Goal: Transaction & Acquisition: Download file/media

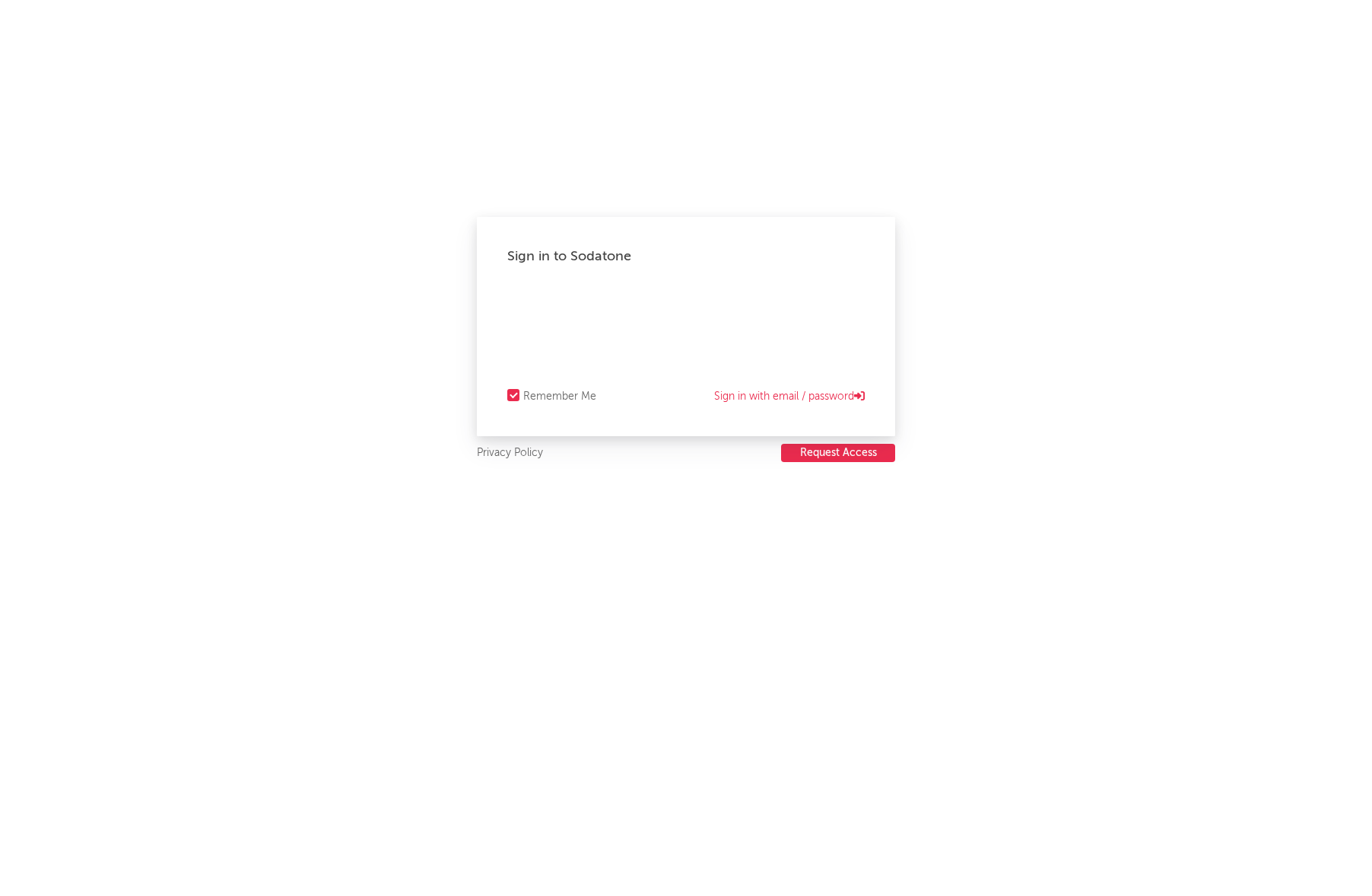
select select "recorded_music"
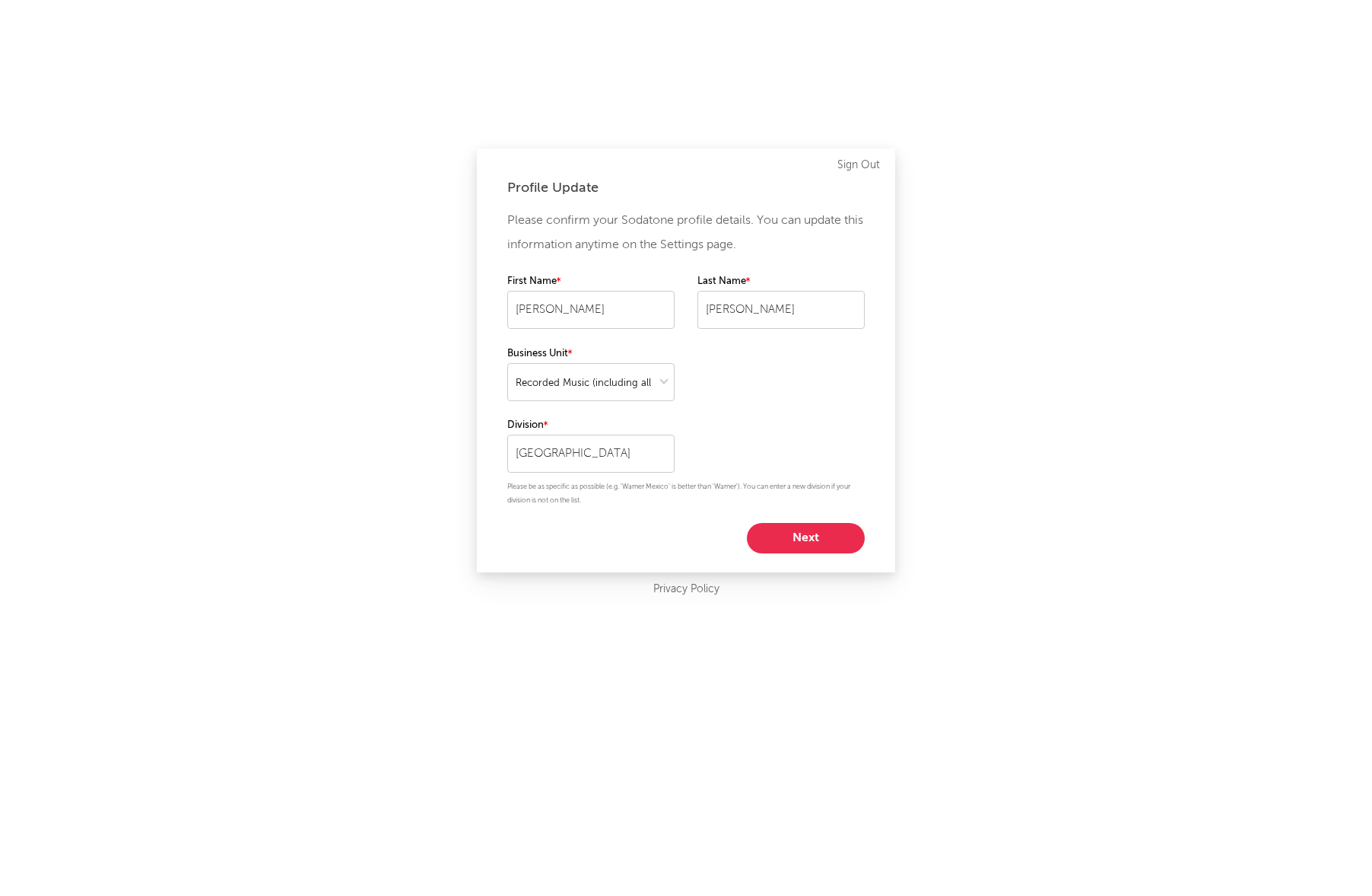
click at [792, 536] on button "Next" at bounding box center [806, 538] width 118 height 31
select select "manager"
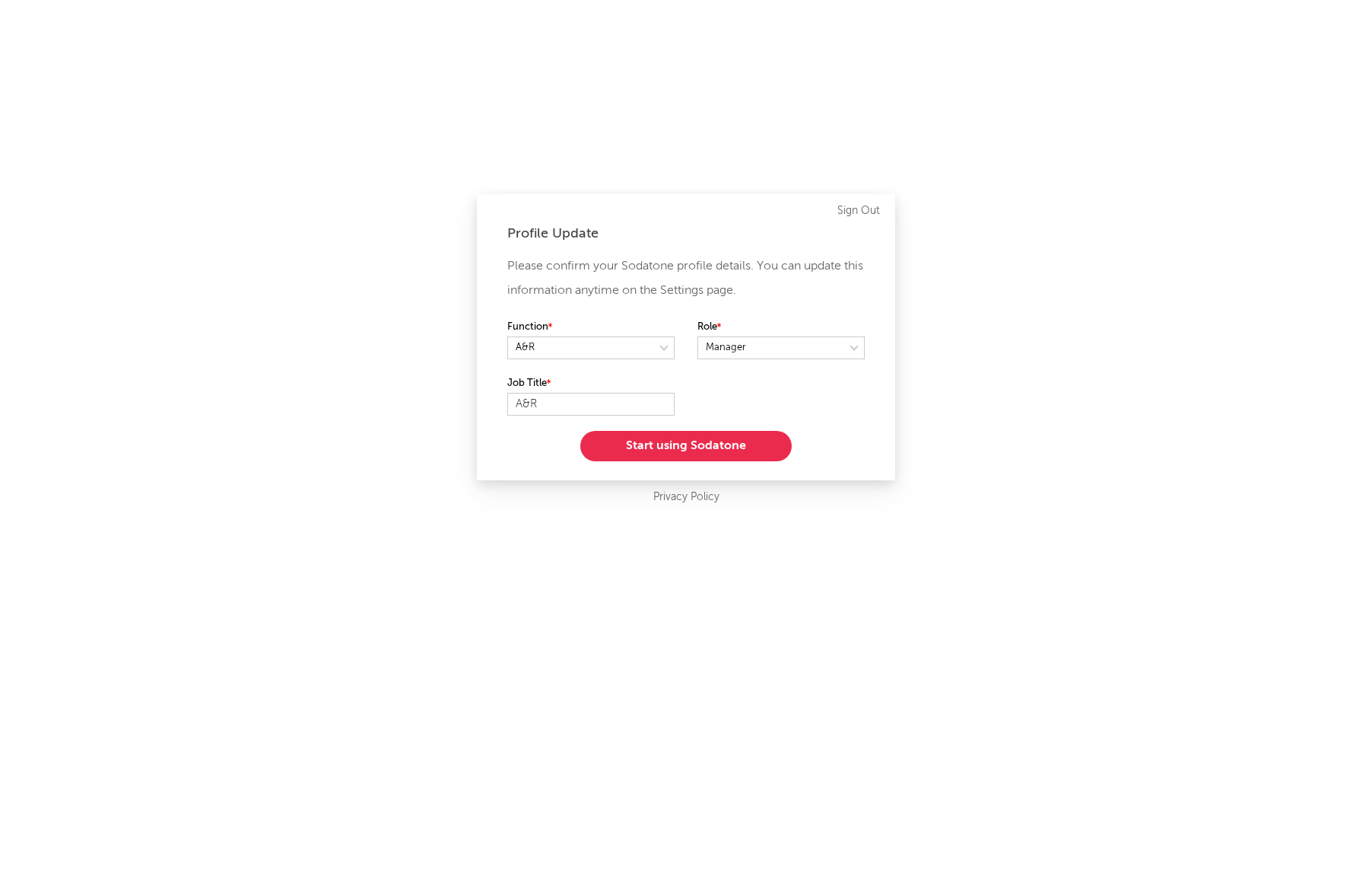
click at [707, 451] on button "Start using Sodatone" at bounding box center [686, 446] width 211 height 31
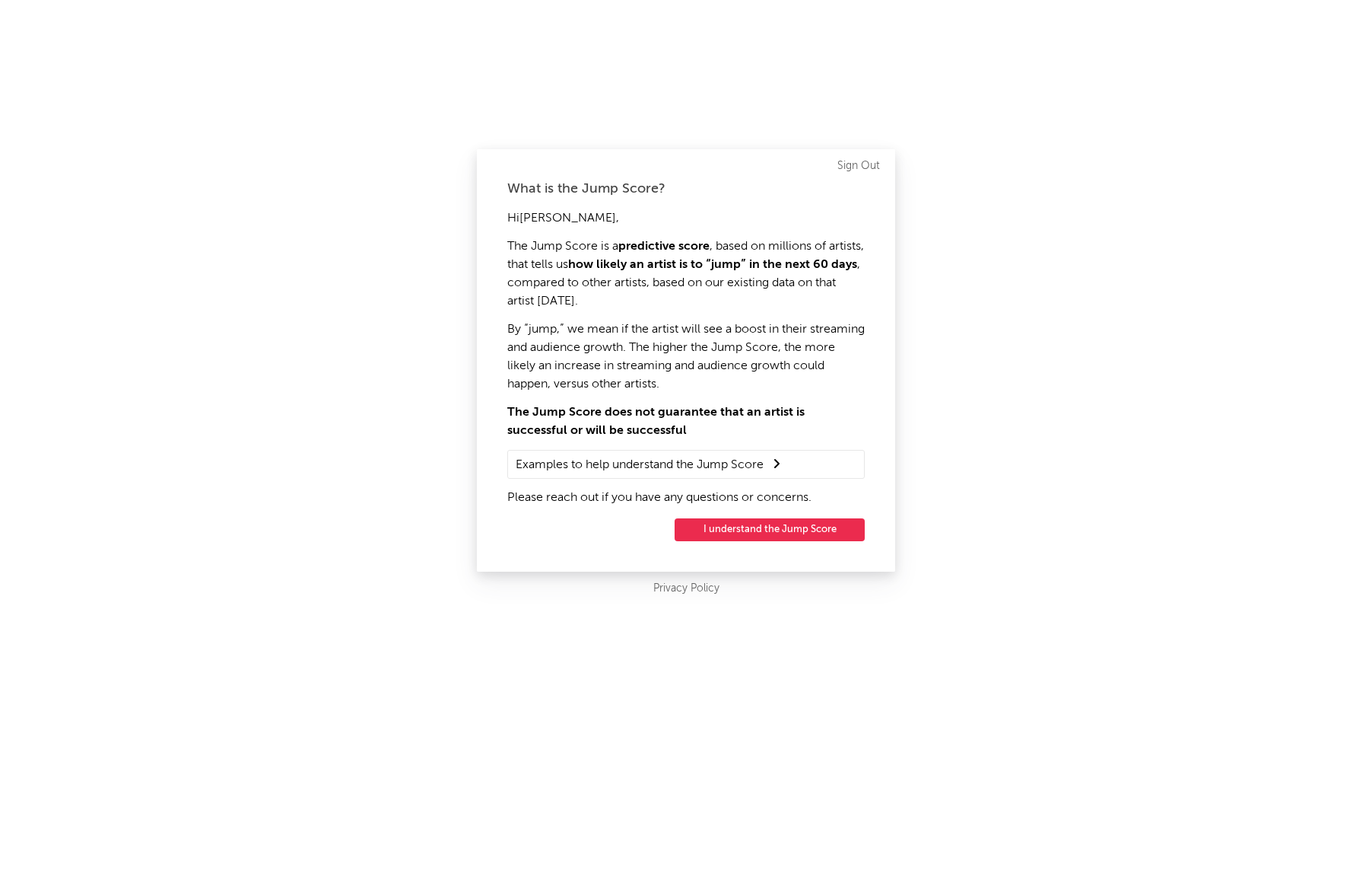
click at [759, 527] on button "I understand the Jump Score" at bounding box center [770, 530] width 190 height 23
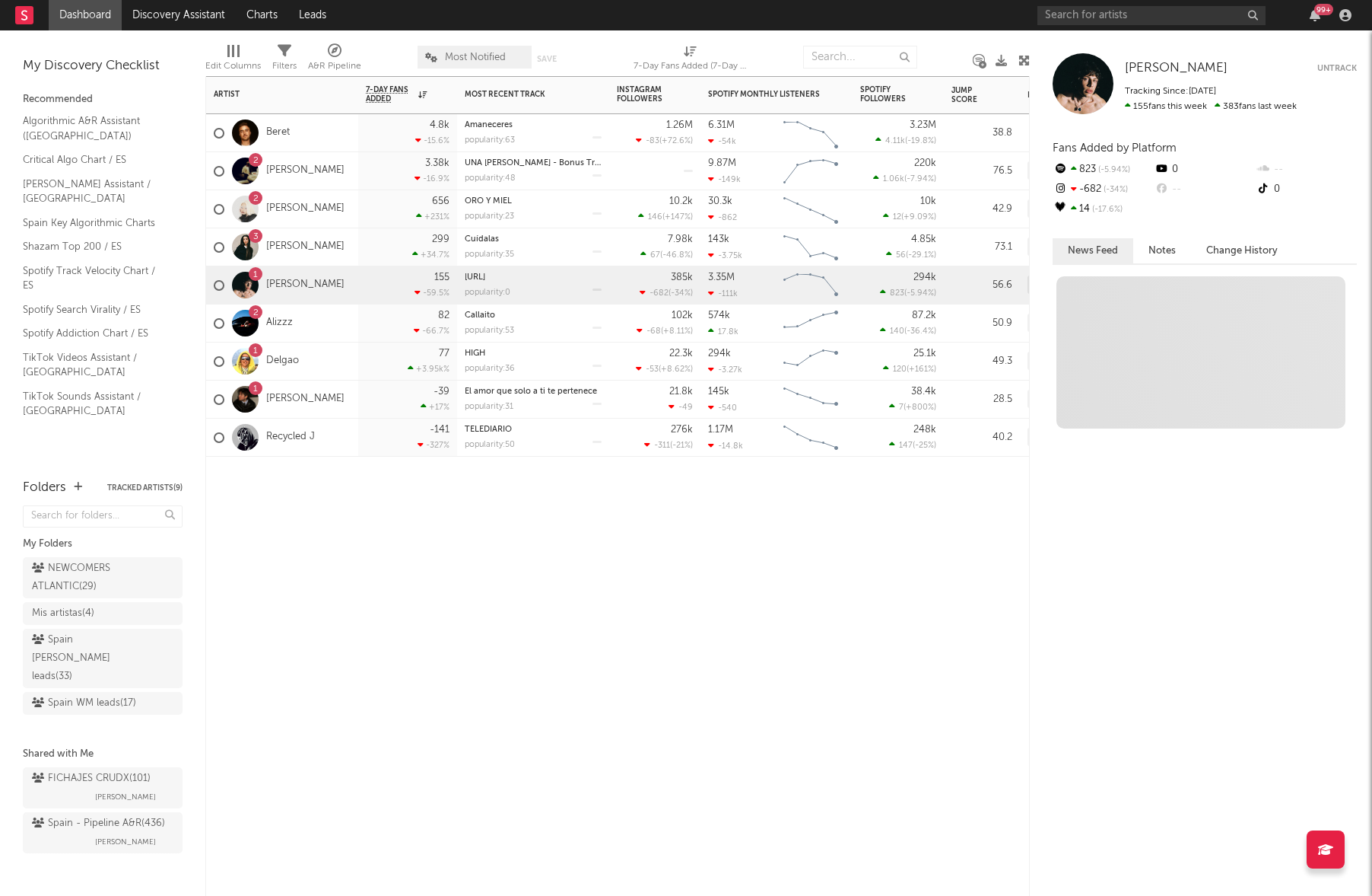
click at [294, 296] on div "1 [PERSON_NAME]" at bounding box center [279, 285] width 131 height 44
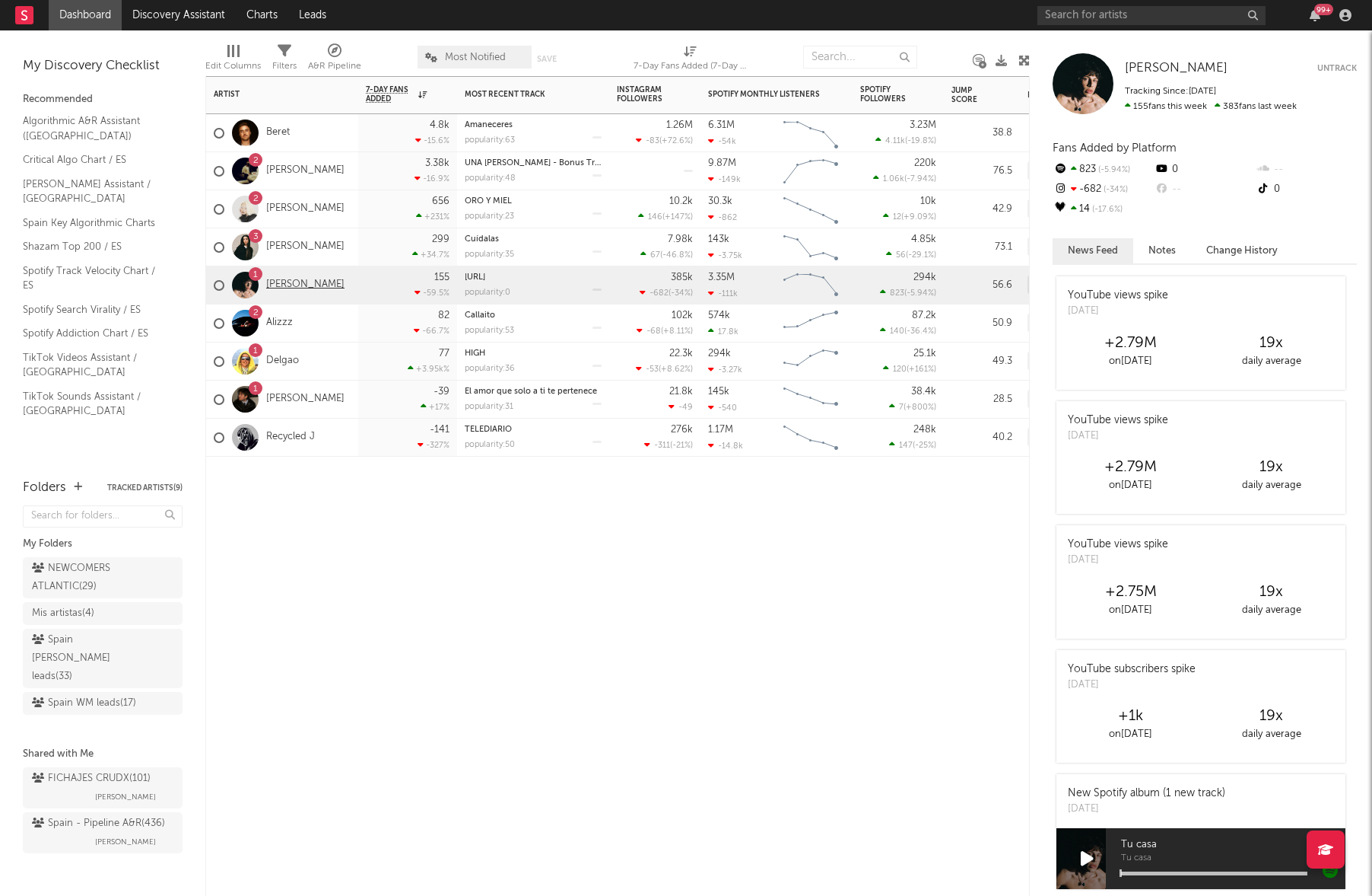
click at [290, 280] on link "[PERSON_NAME]" at bounding box center [305, 285] width 78 height 13
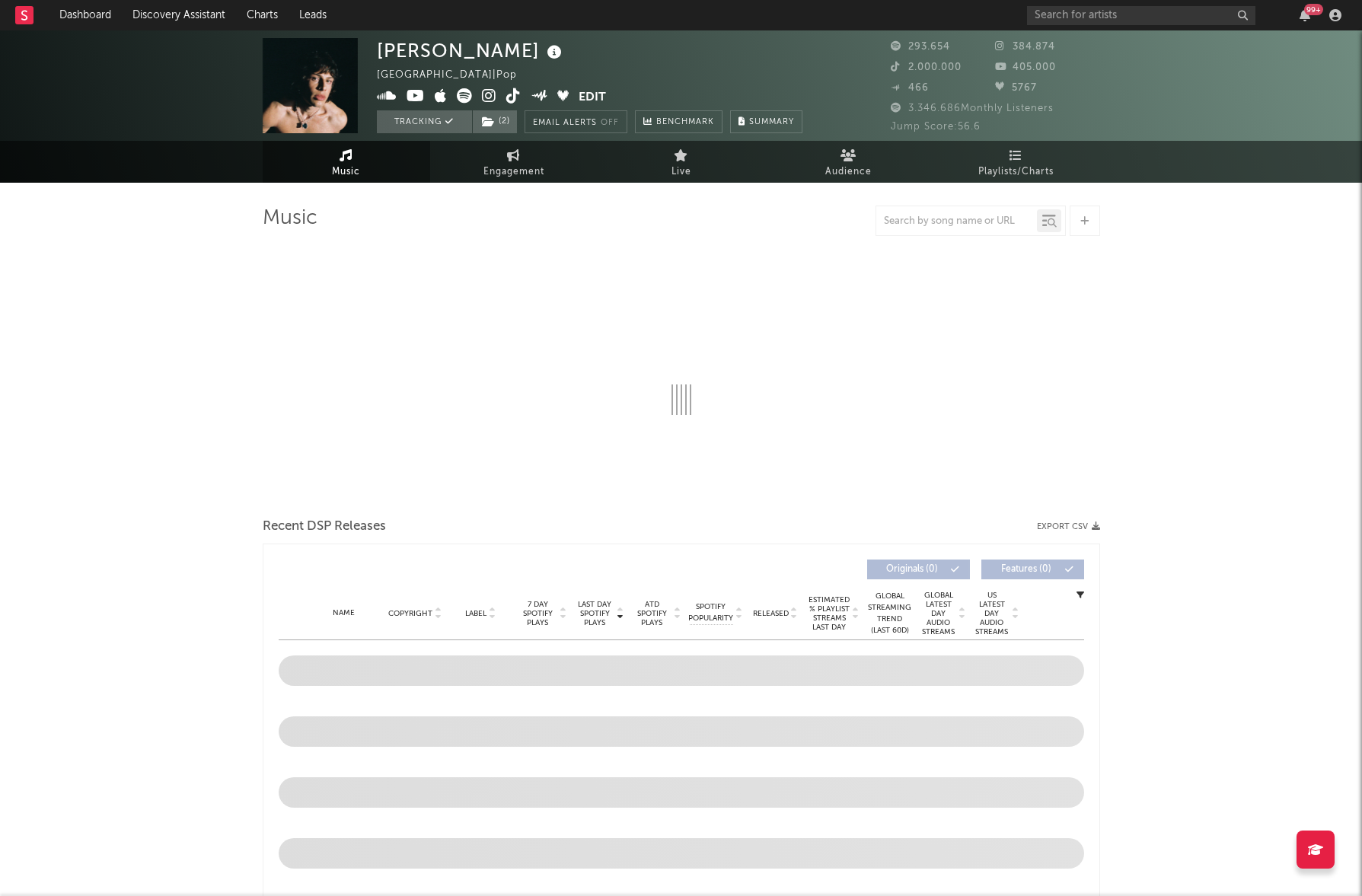
select select "6m"
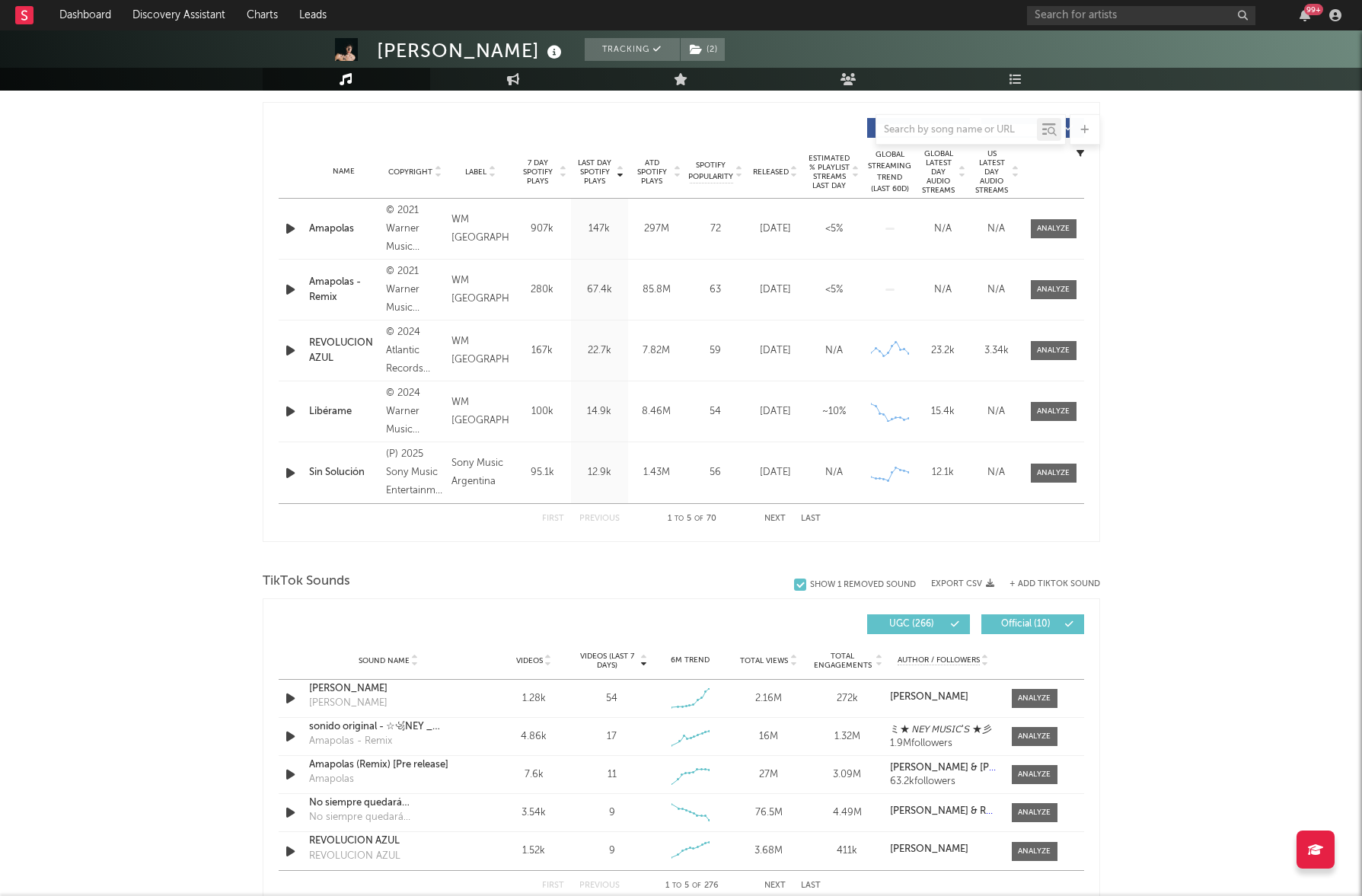
scroll to position [472, 0]
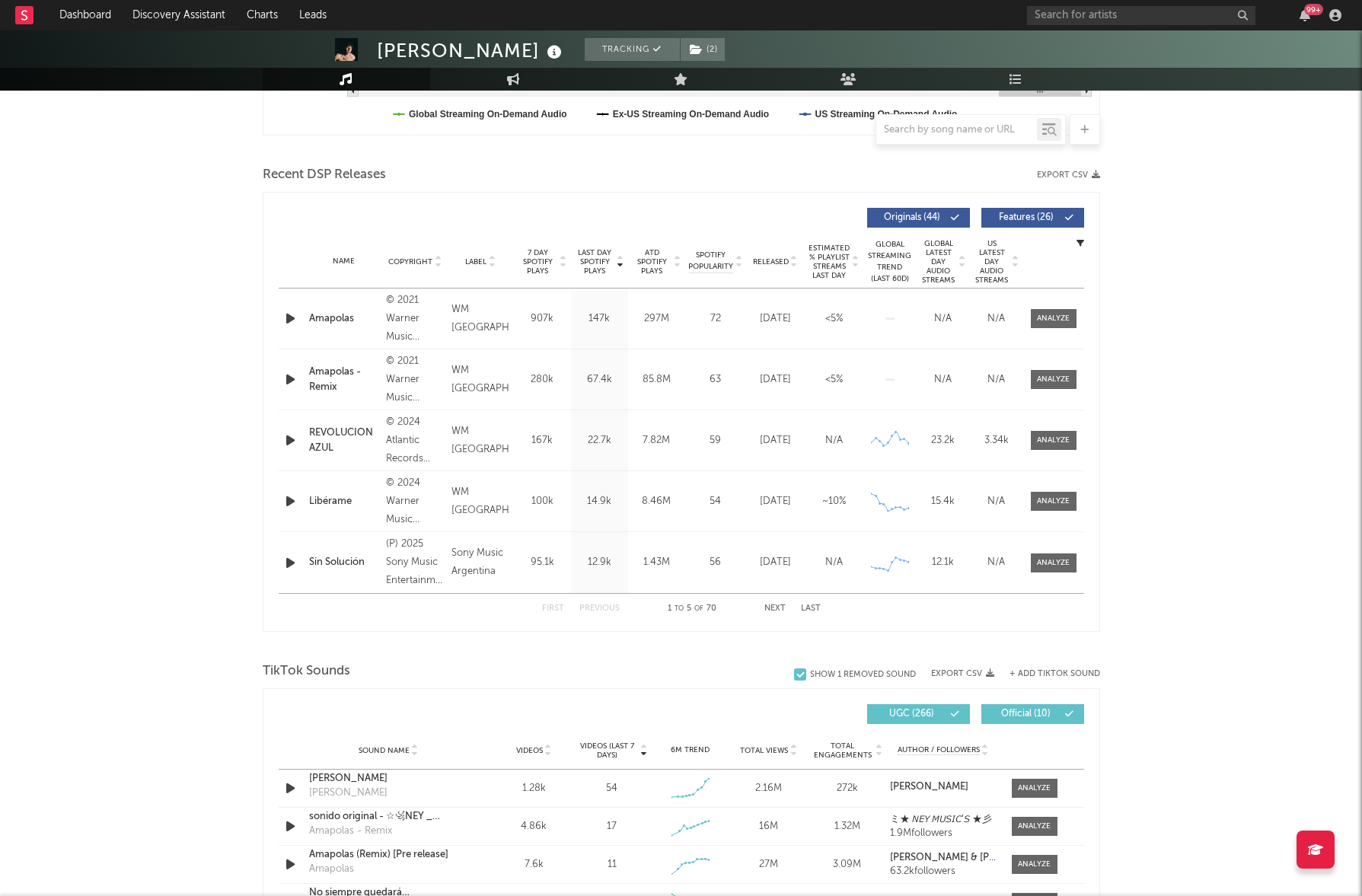
click at [1071, 215] on icon at bounding box center [1069, 217] width 9 height 9
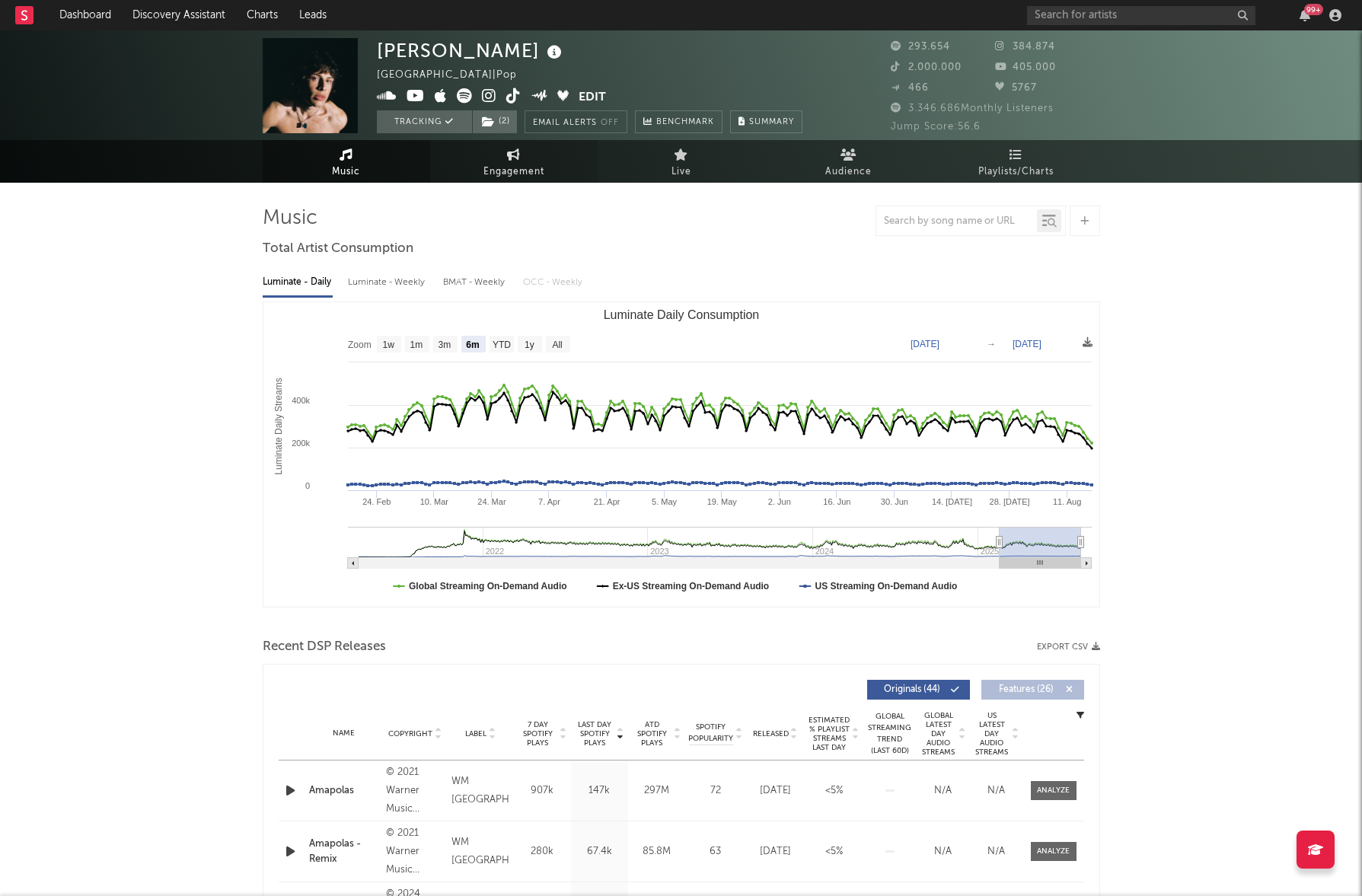
scroll to position [0, 0]
click at [334, 165] on span "Music" at bounding box center [345, 172] width 28 height 19
click at [506, 160] on link "Engagement" at bounding box center [514, 162] width 168 height 42
select select "1w"
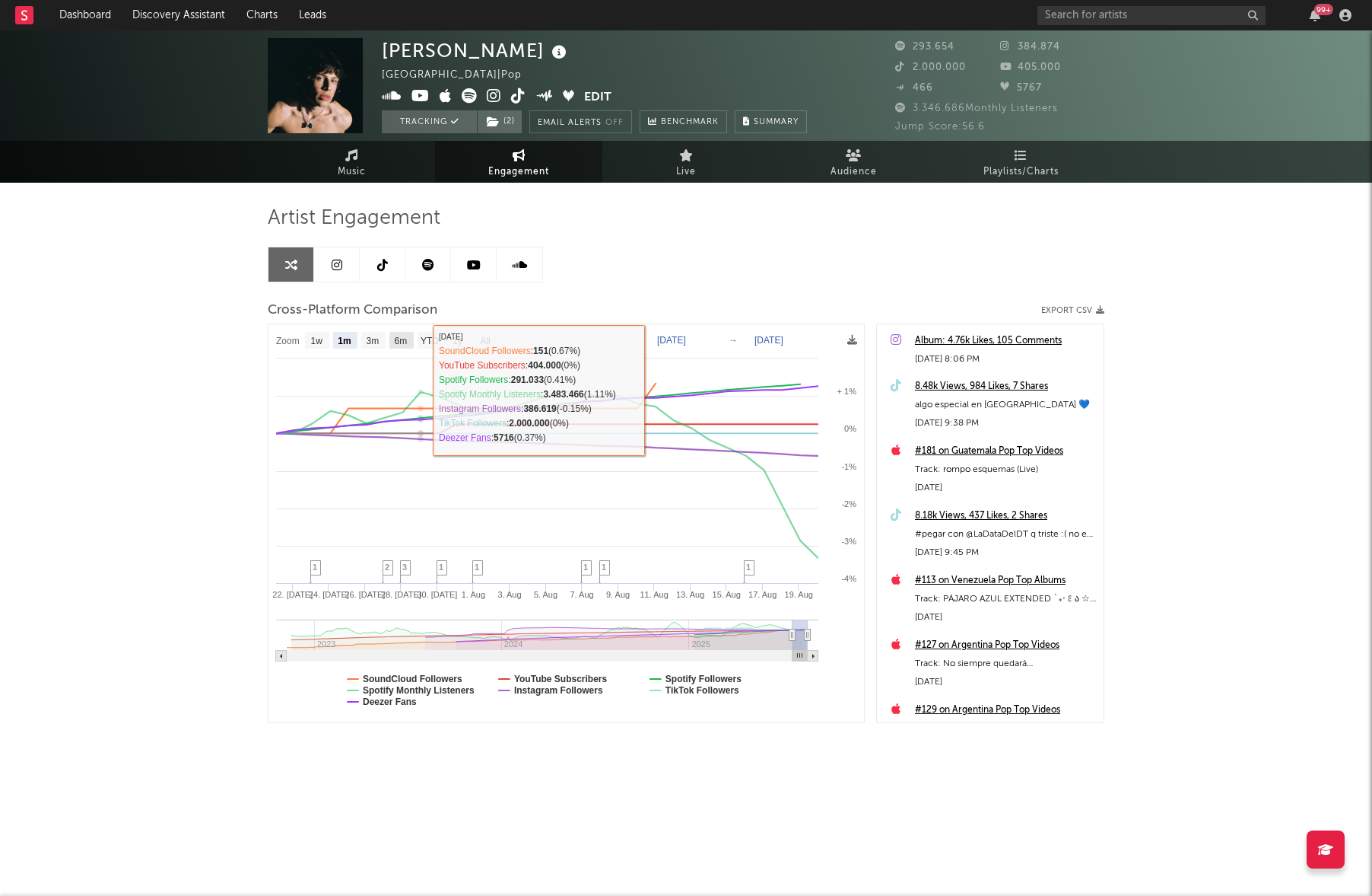
click at [408, 344] on text "6m" at bounding box center [401, 340] width 13 height 10
select select "6m"
type input "[DATE]"
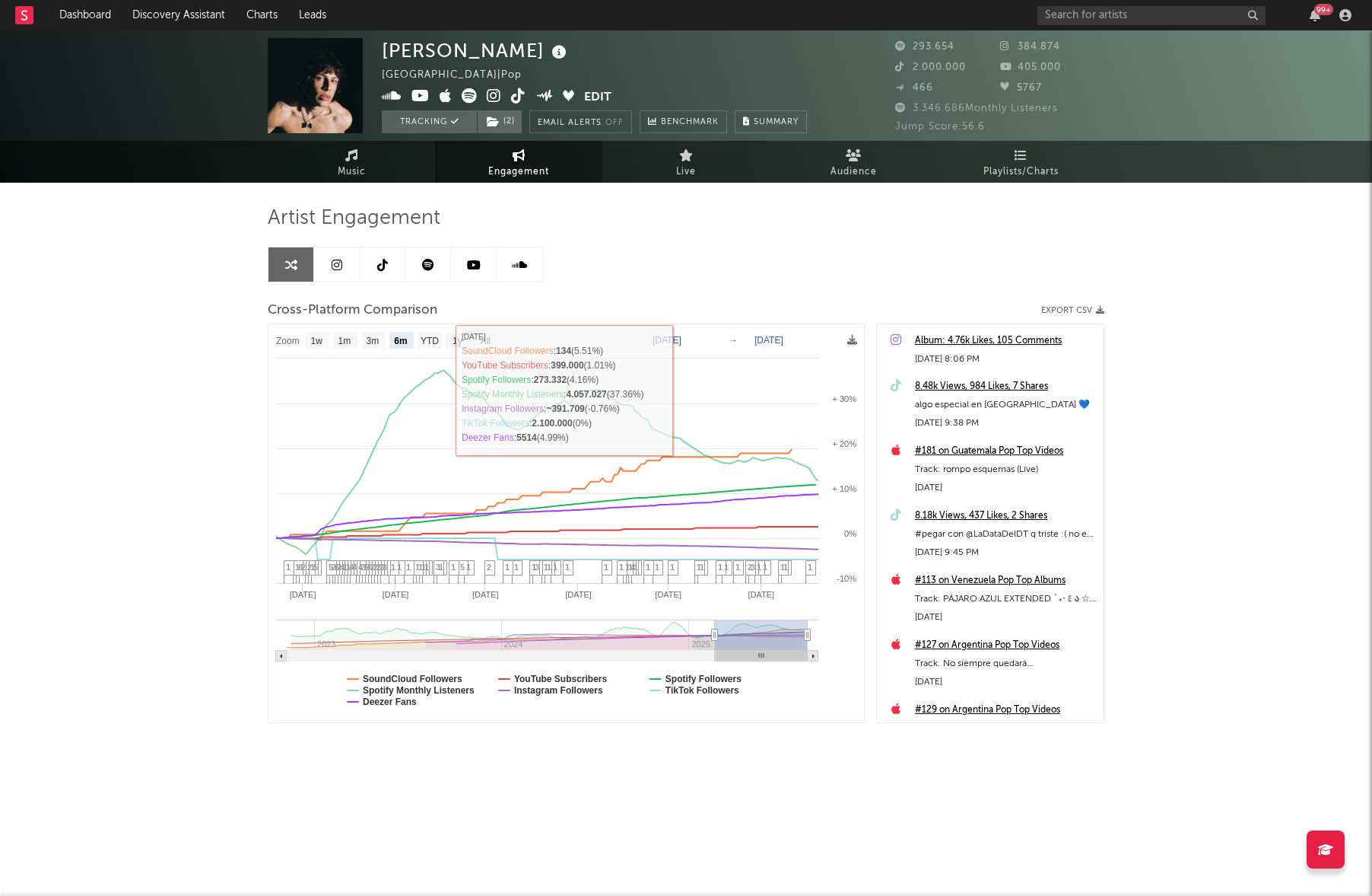
click at [436, 330] on rect at bounding box center [566, 523] width 596 height 398
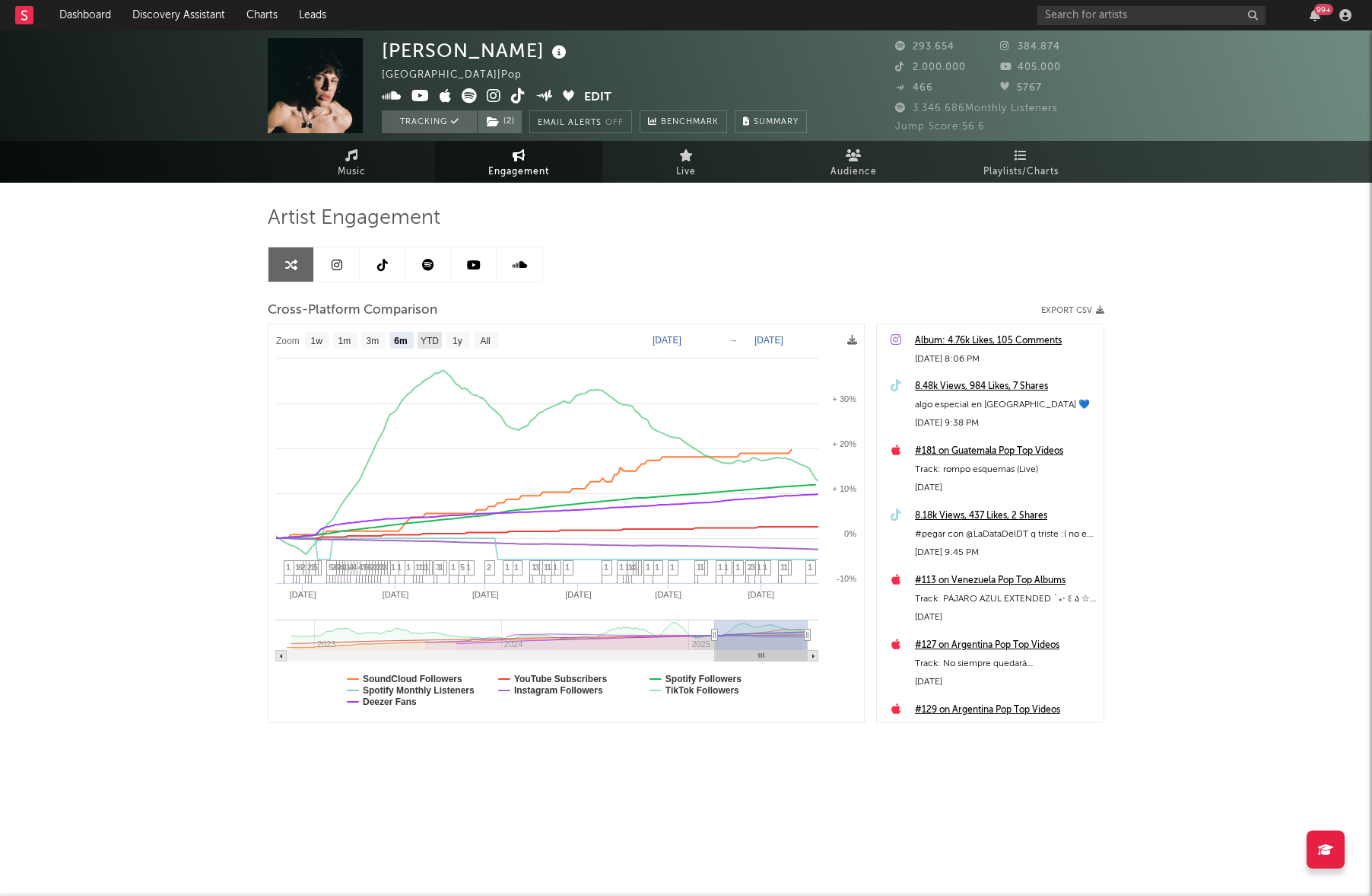
click at [435, 339] on text "YTD" at bounding box center [430, 340] width 19 height 10
select select "YTD"
type input "[DATE]"
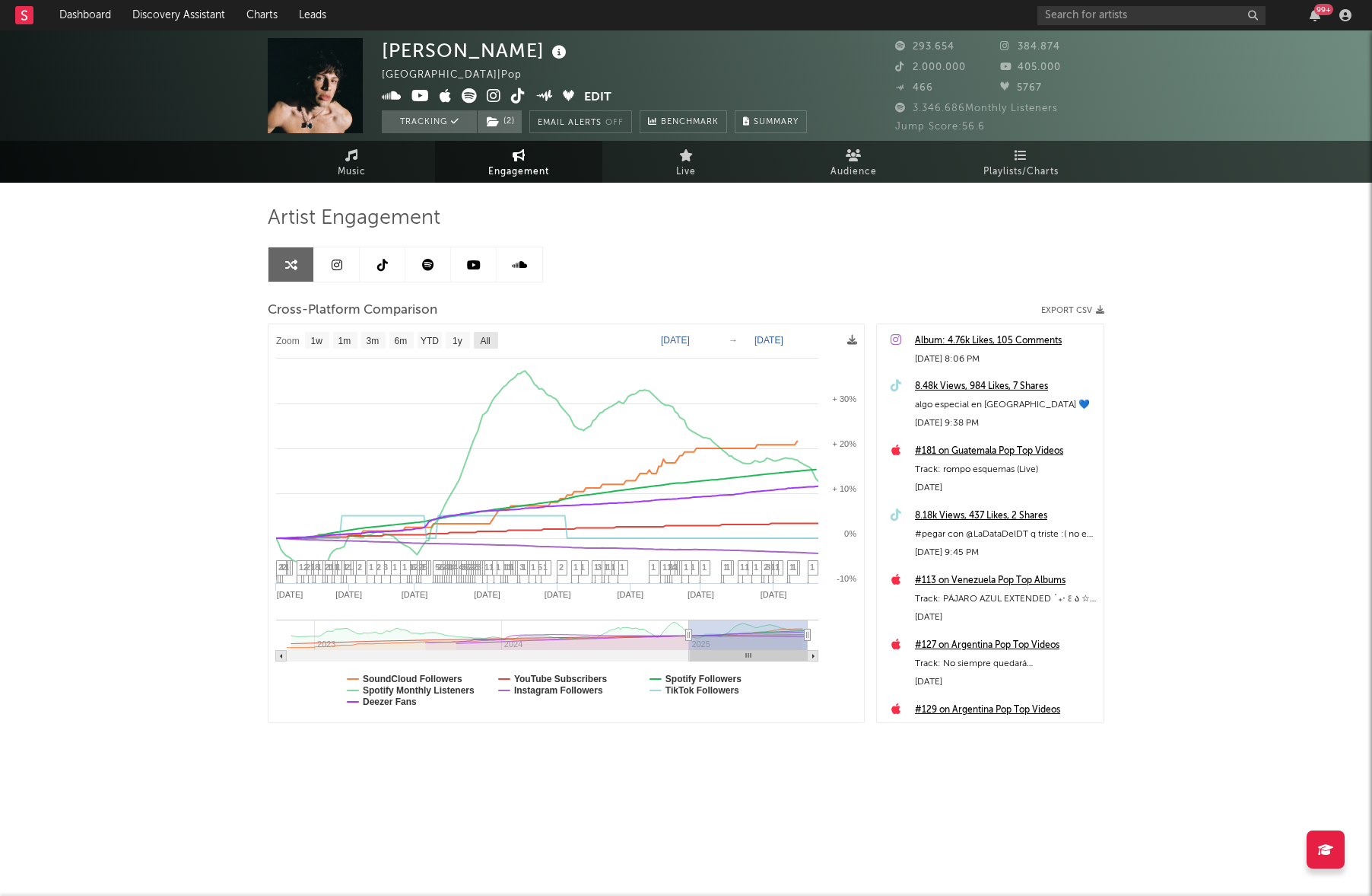
click at [490, 336] on text "All" at bounding box center [484, 340] width 10 height 10
select select "All"
type input "[DATE]"
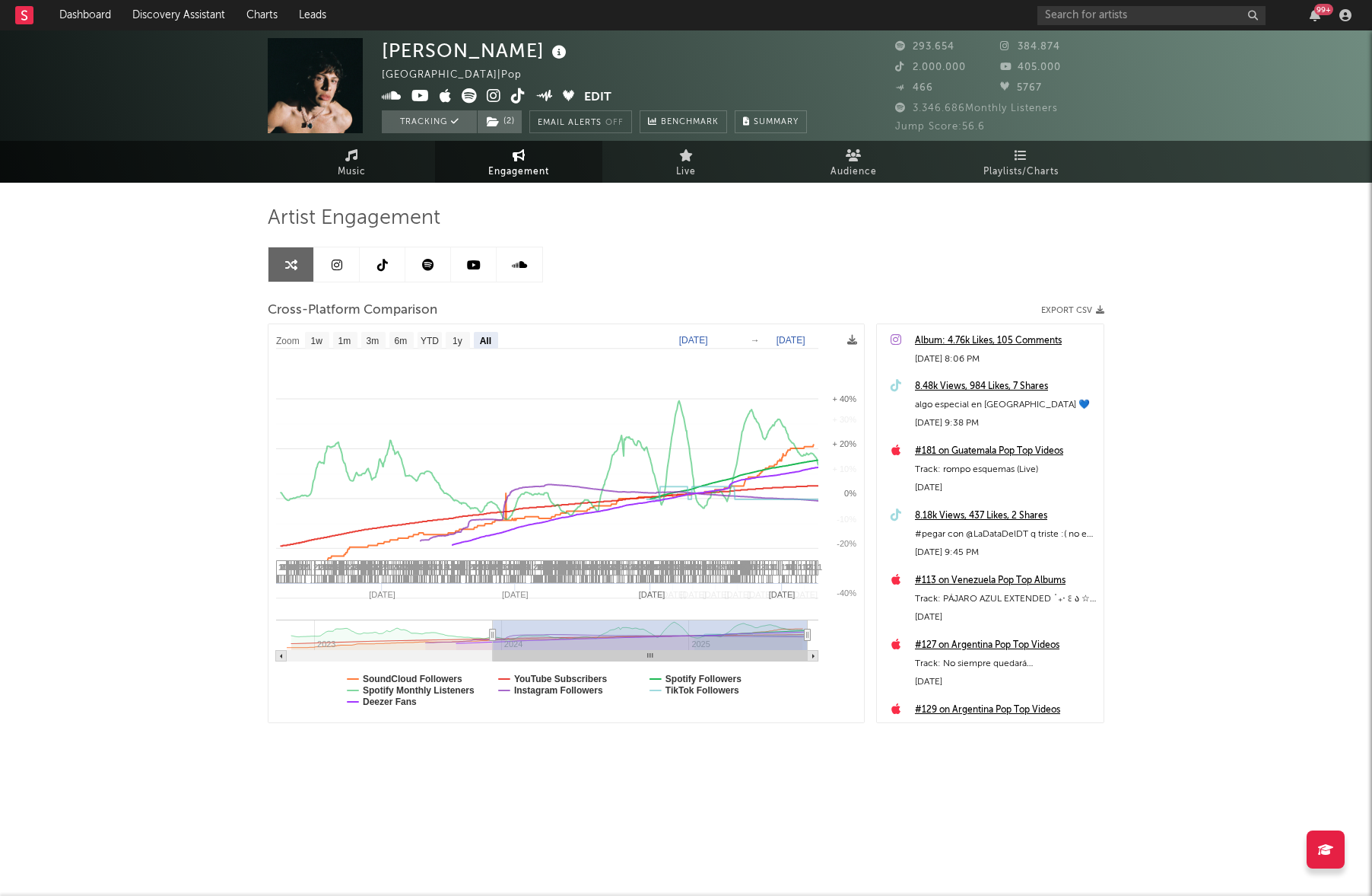
select select "All"
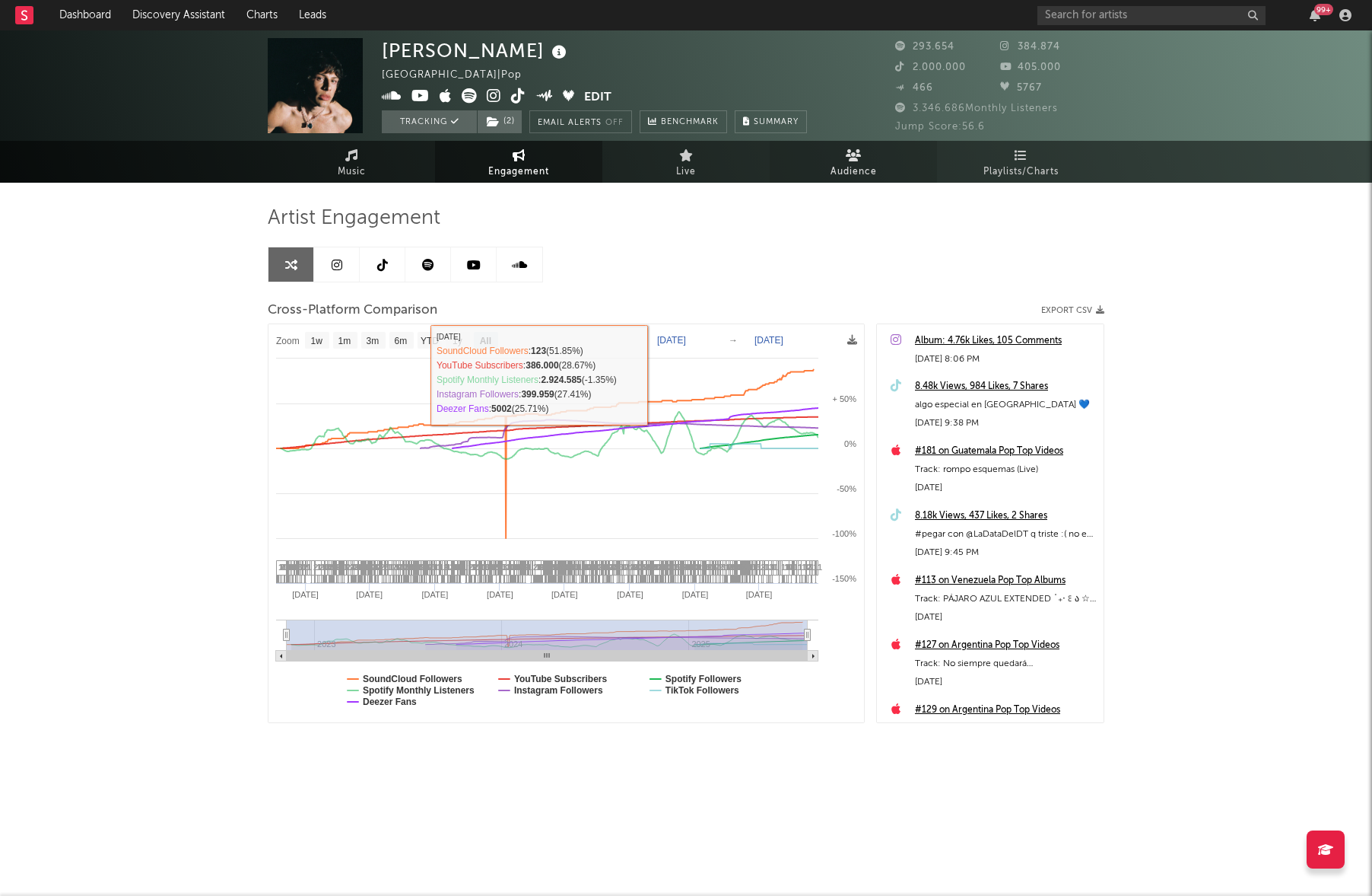
click at [850, 153] on icon at bounding box center [854, 155] width 16 height 12
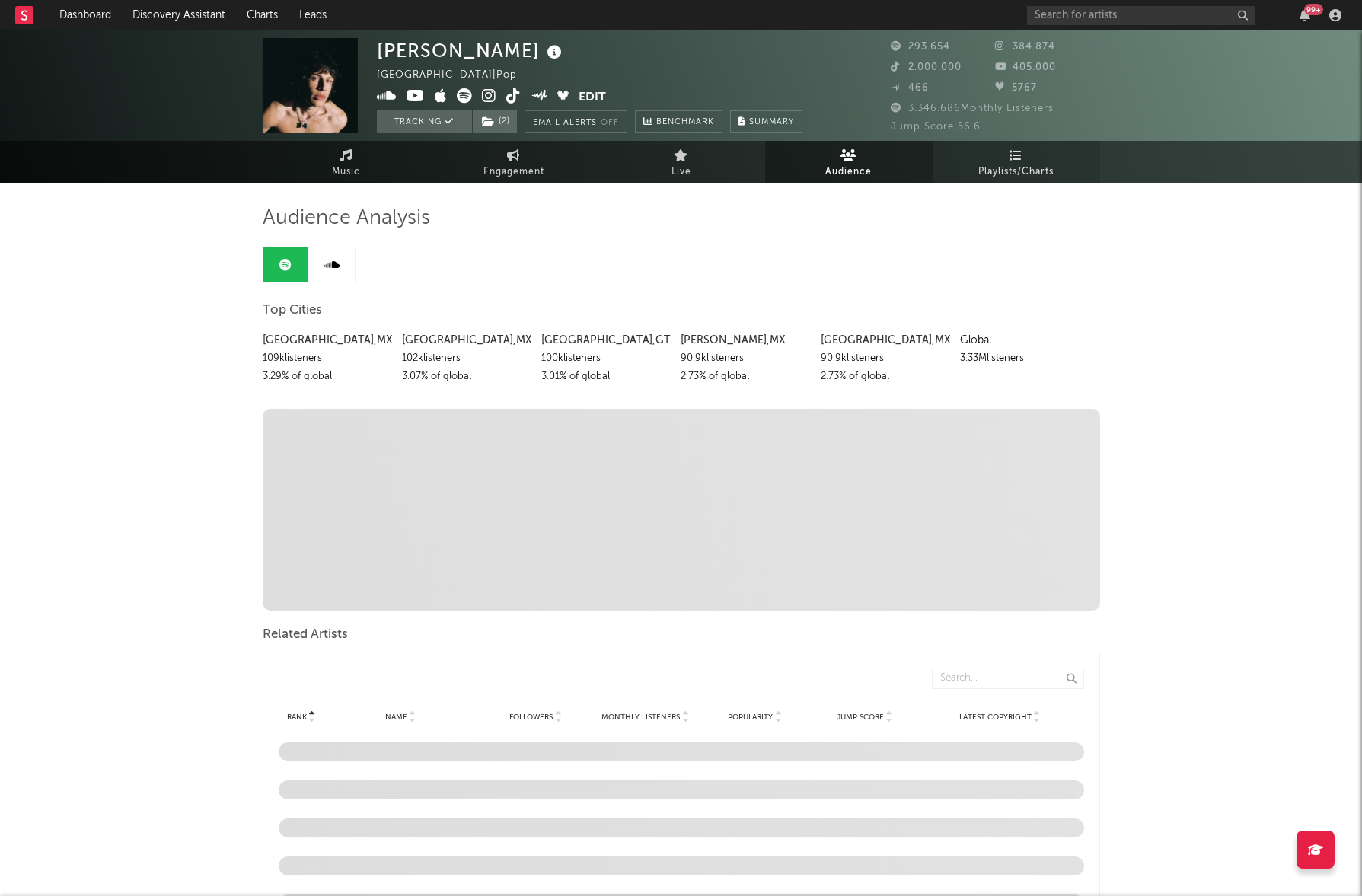
click at [1031, 179] on span "Playlists/Charts" at bounding box center [1015, 172] width 75 height 19
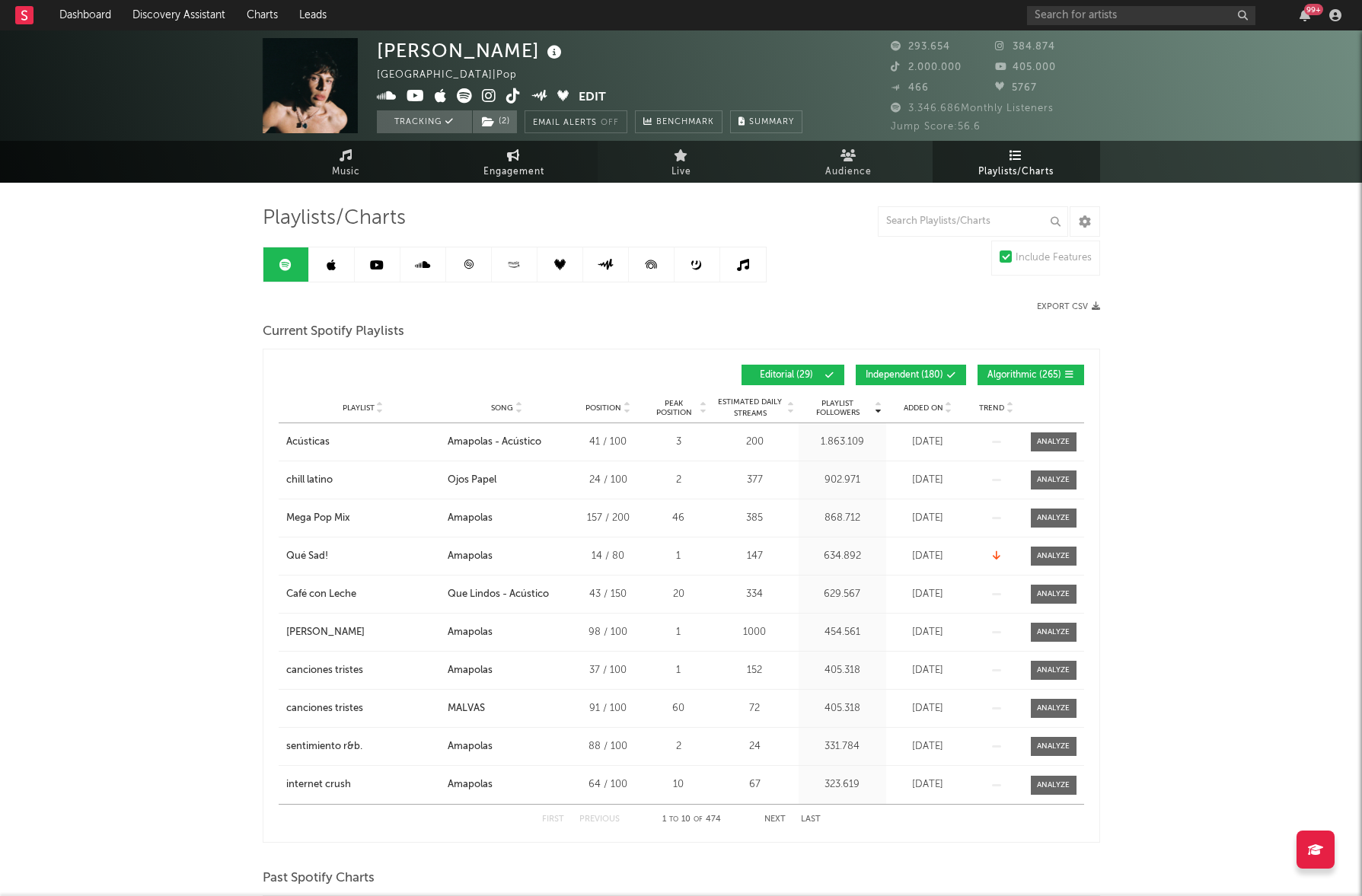
click at [495, 155] on link "Engagement" at bounding box center [514, 162] width 168 height 42
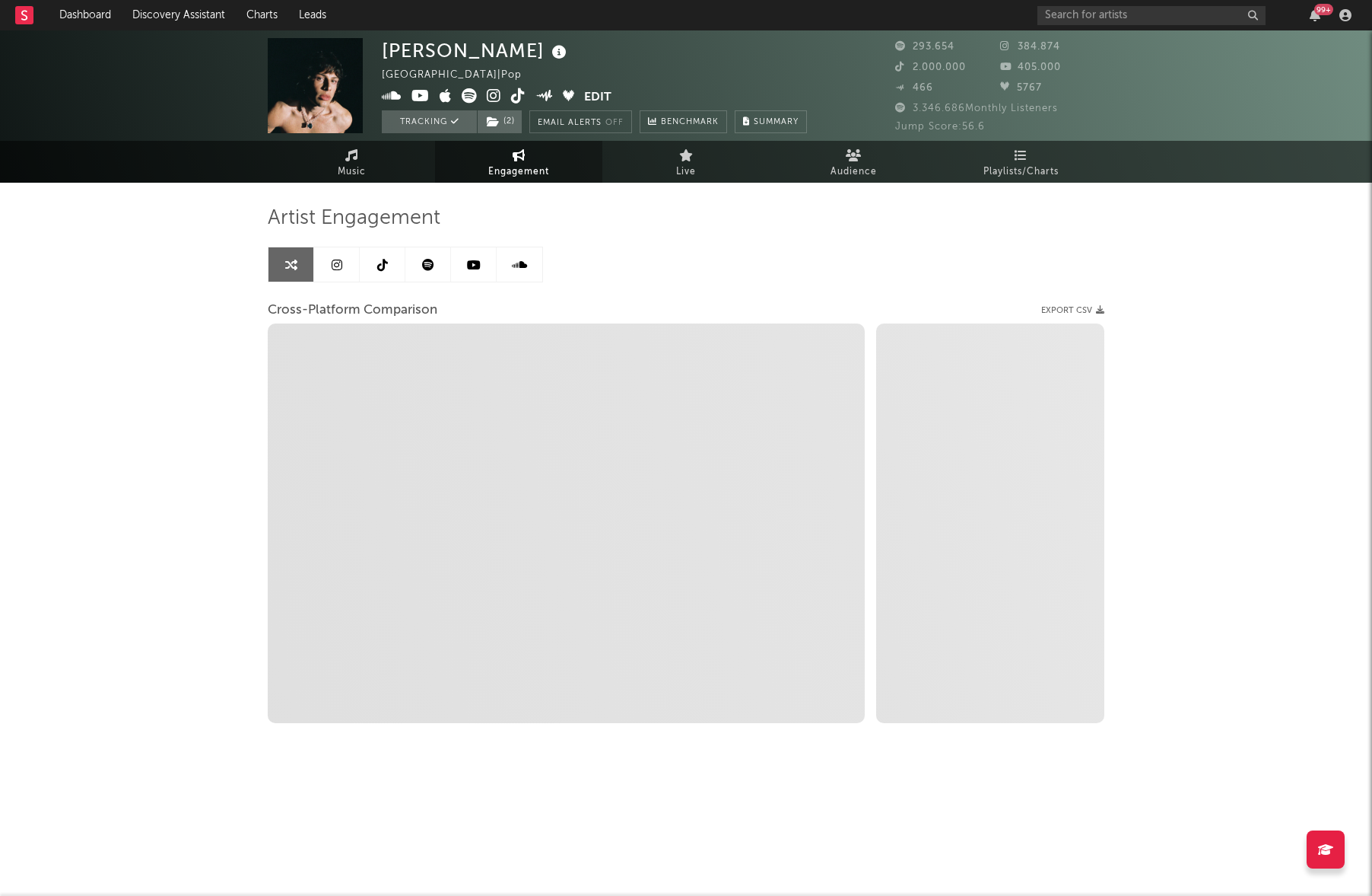
select select "1w"
click at [1013, 165] on span "Playlists/Charts" at bounding box center [1021, 172] width 75 height 19
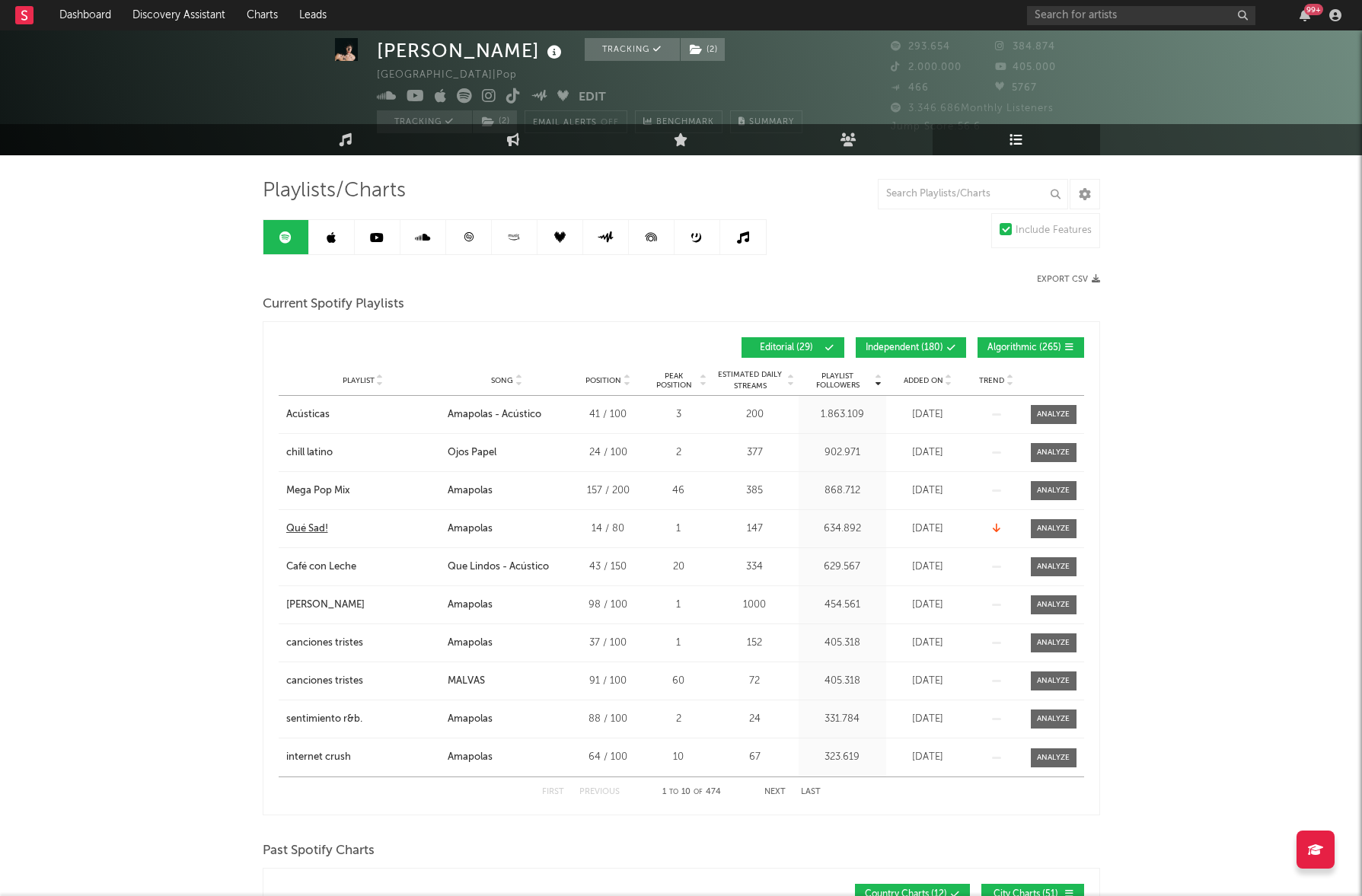
scroll to position [25, 0]
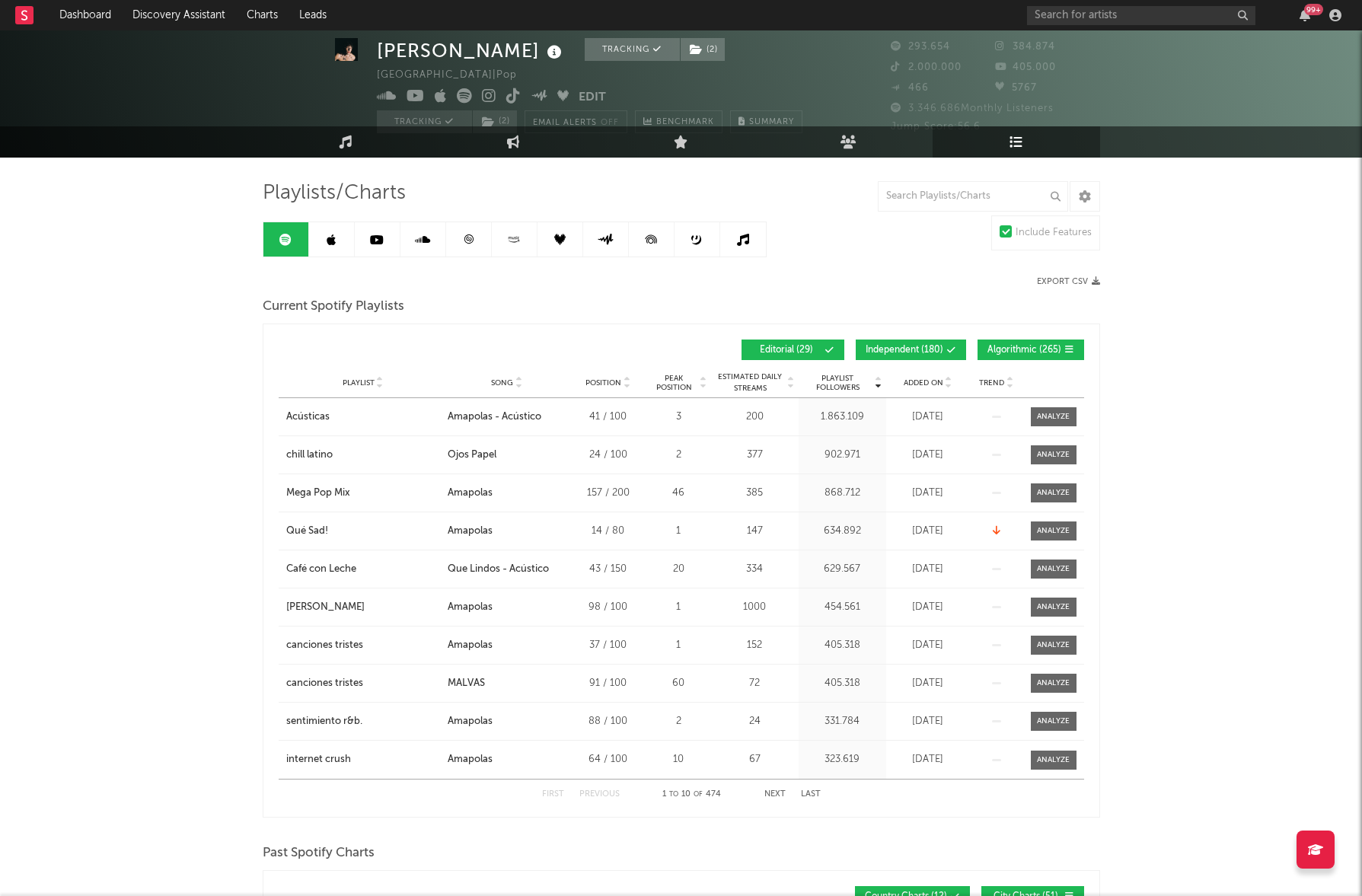
click at [955, 348] on icon at bounding box center [951, 349] width 9 height 9
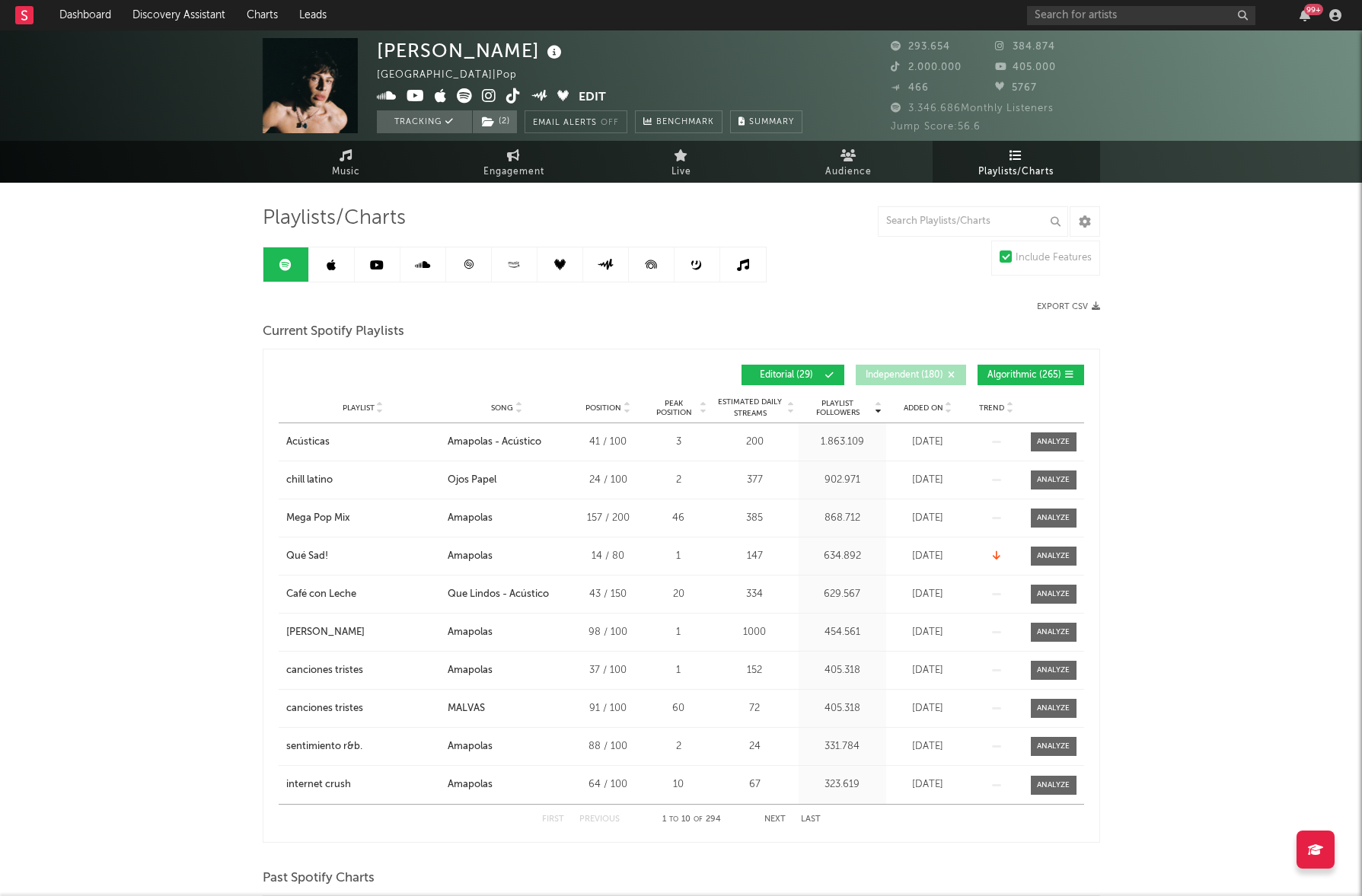
scroll to position [0, 0]
click at [357, 170] on span "Music" at bounding box center [345, 172] width 28 height 19
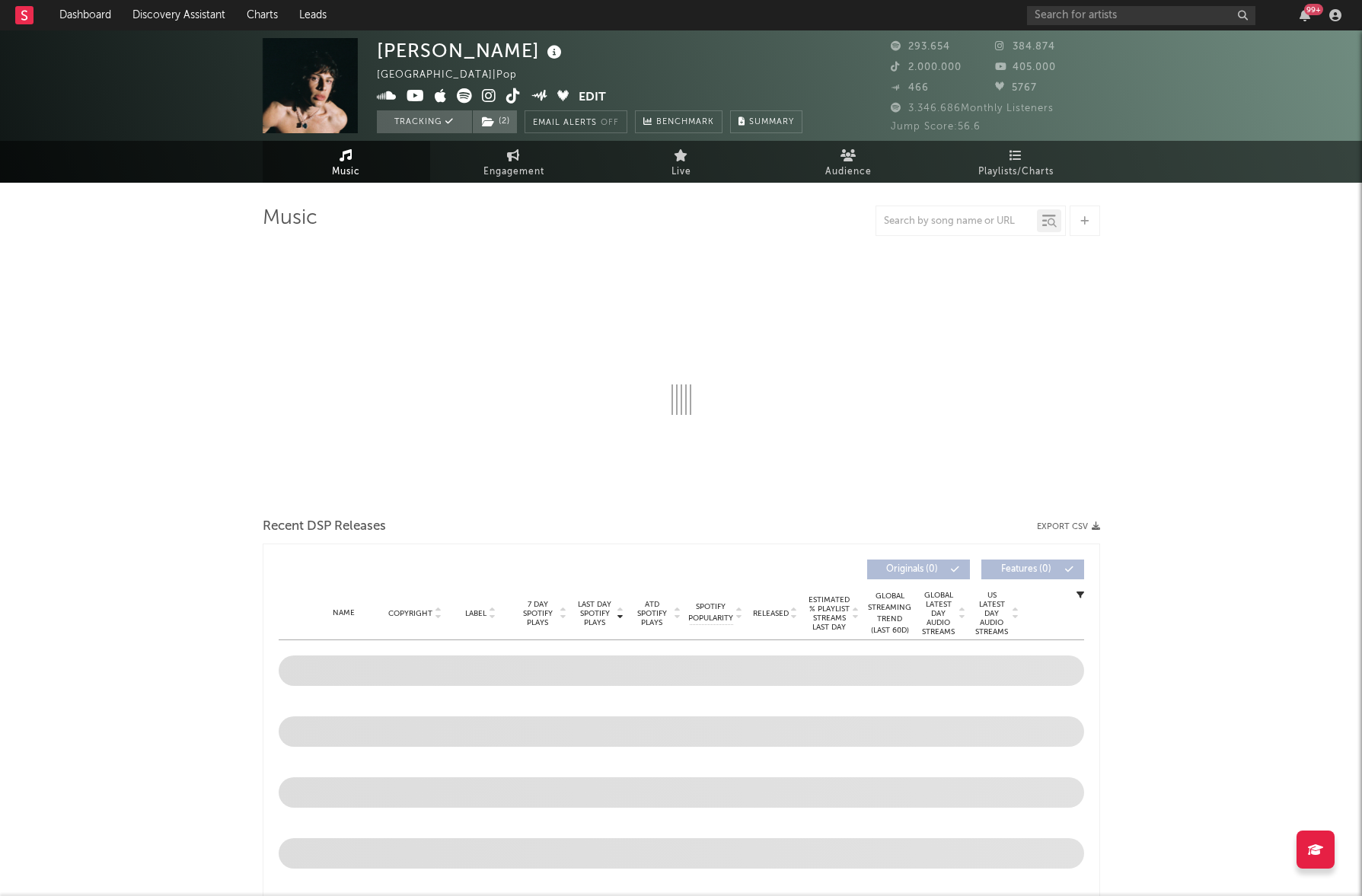
select select "6m"
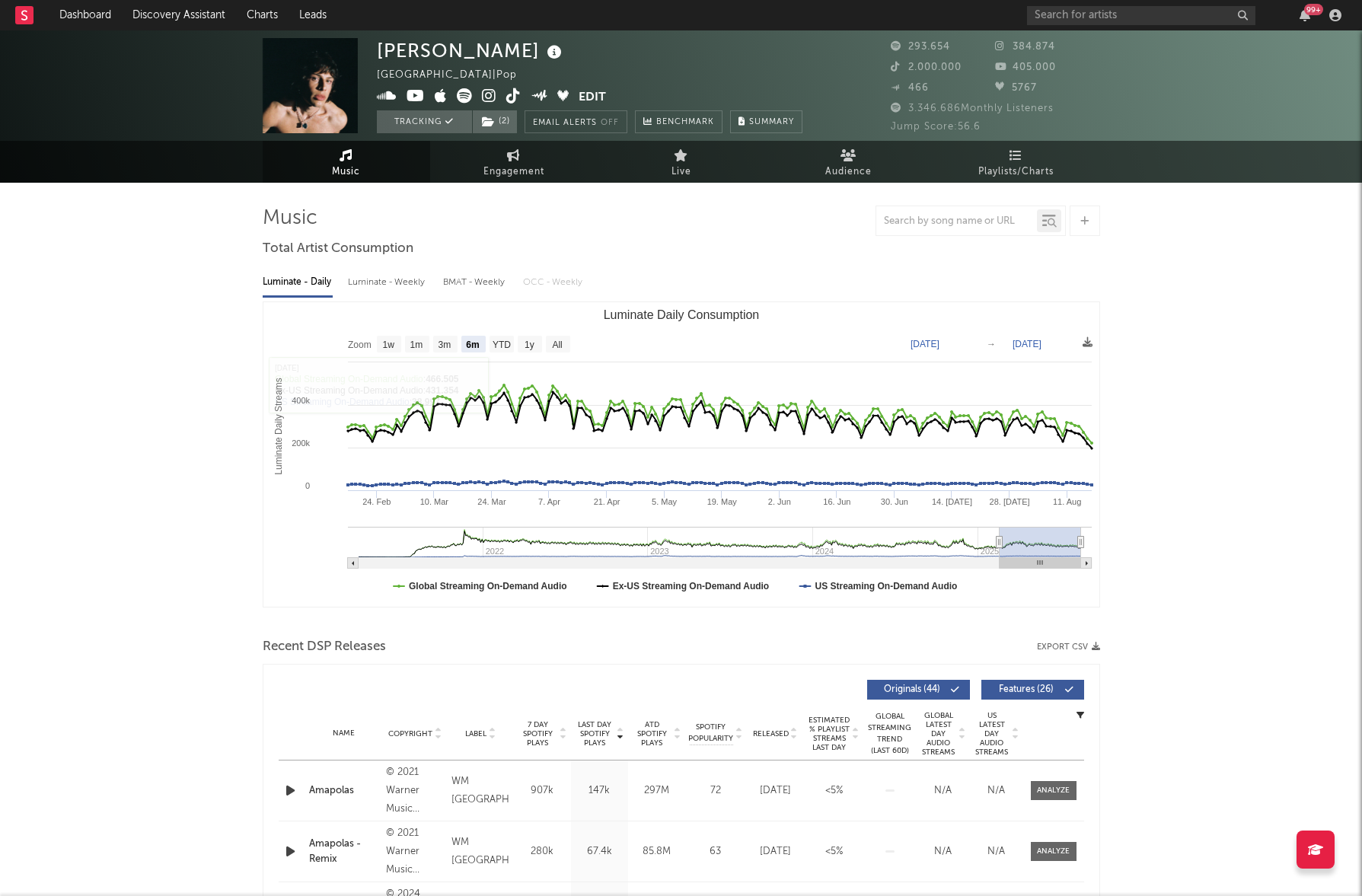
click at [332, 168] on span "Music" at bounding box center [345, 172] width 28 height 19
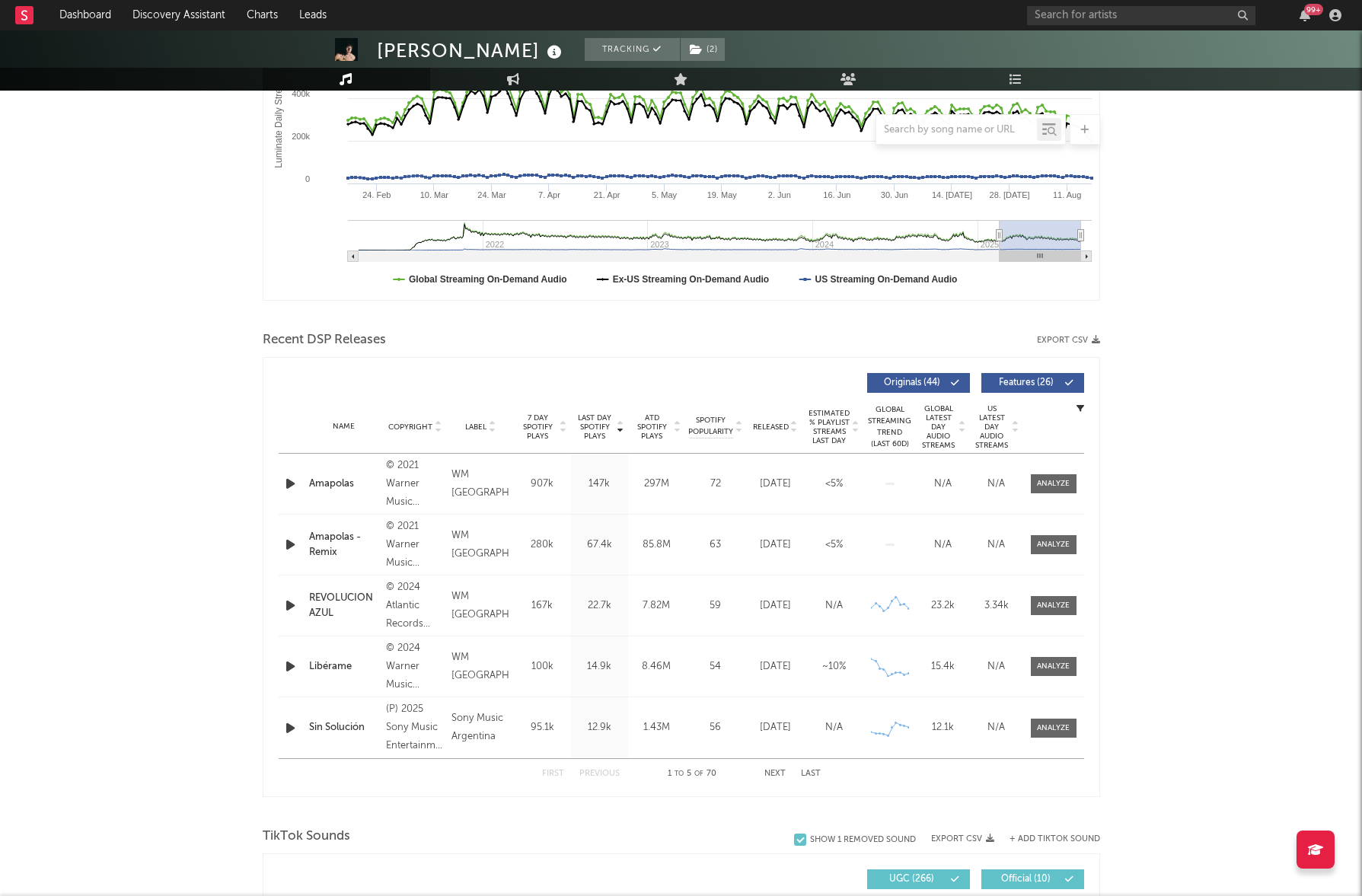
scroll to position [320, 0]
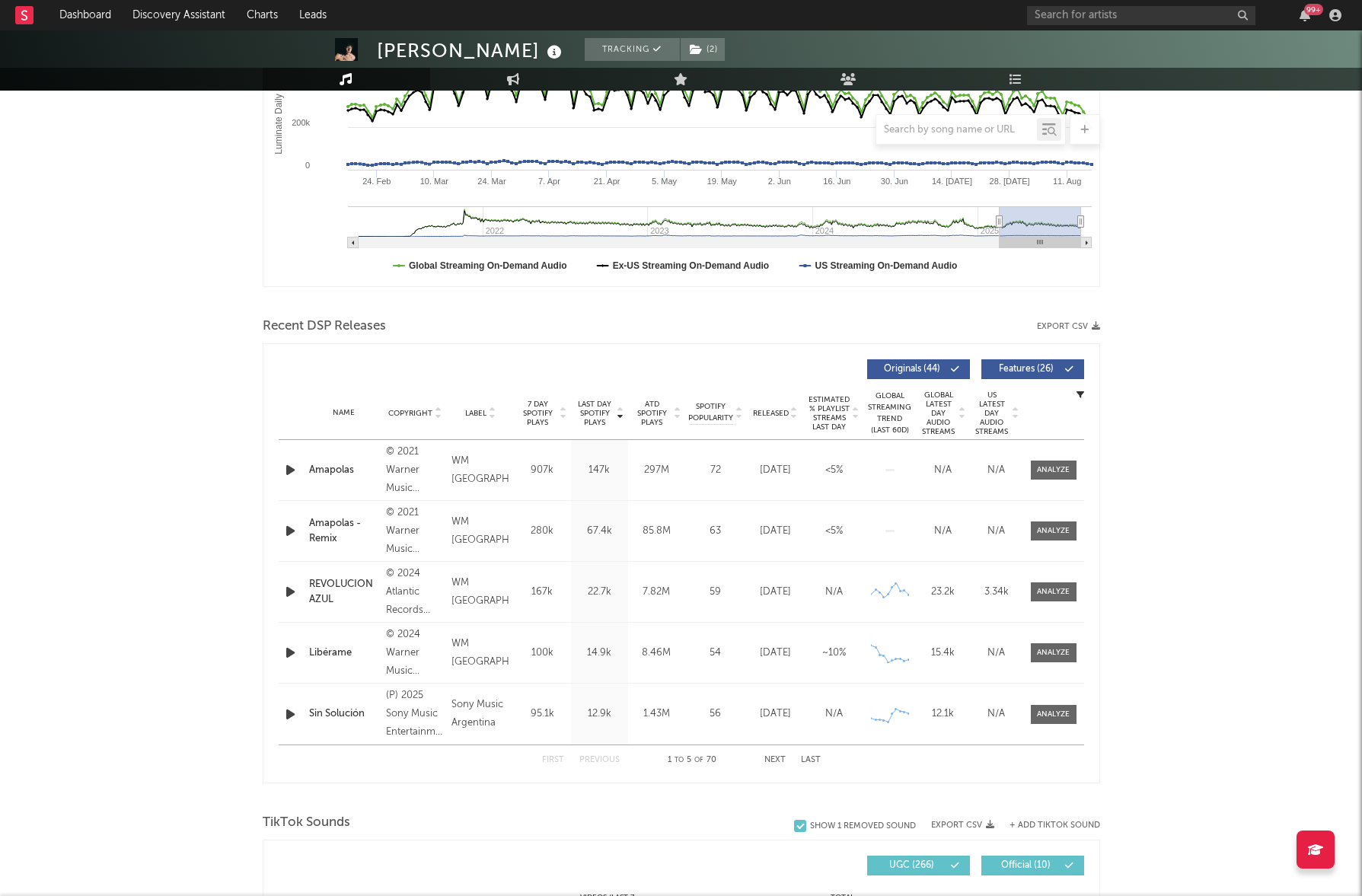
click at [951, 371] on icon at bounding box center [955, 369] width 9 height 9
click at [1068, 361] on button "Features ( 26 )" at bounding box center [1032, 369] width 102 height 20
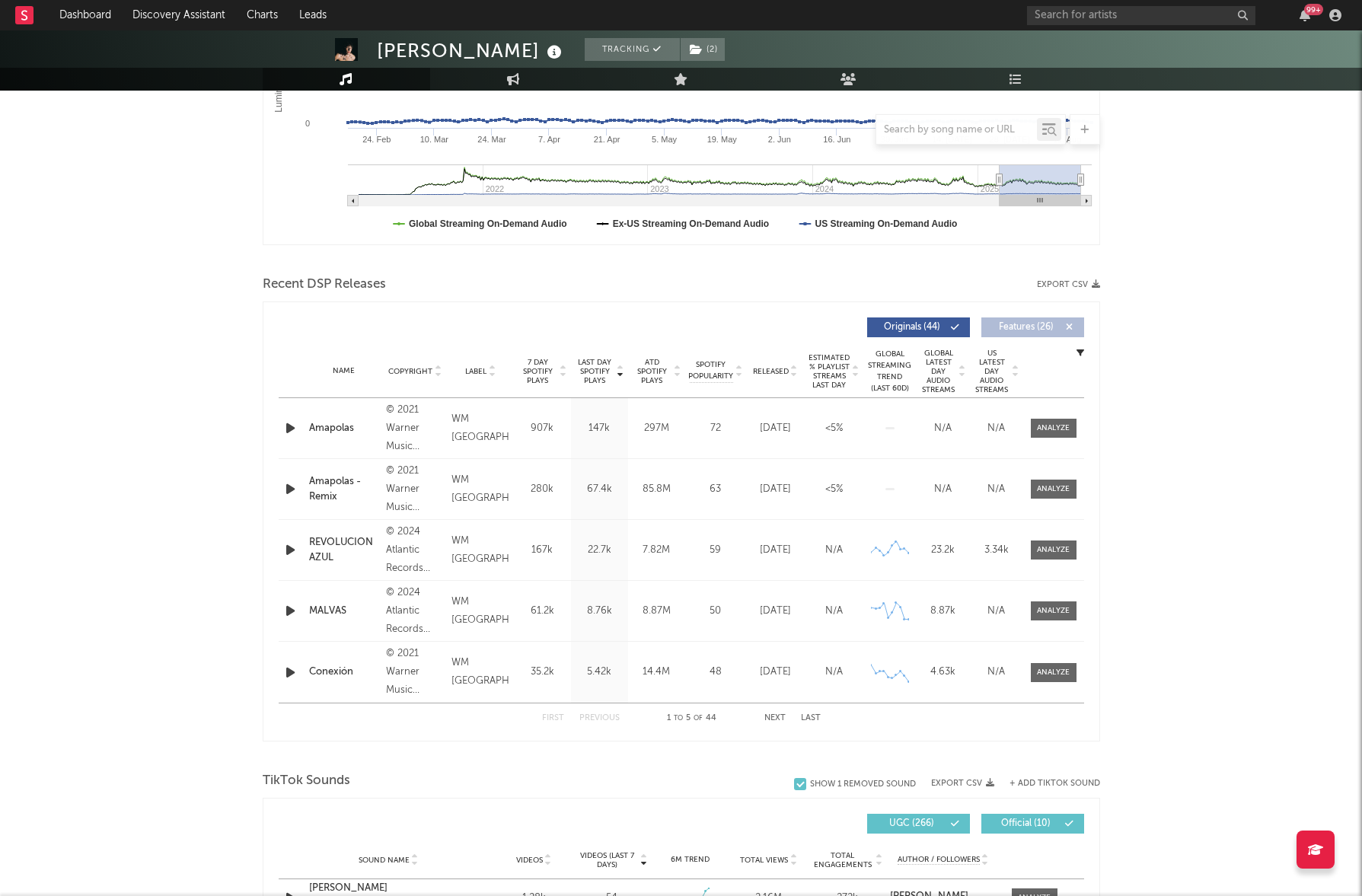
click at [1080, 354] on icon "button" at bounding box center [1080, 352] width 7 height 7
click at [1170, 306] on div "[PERSON_NAME] Tracking ( 2 ) [GEOGRAPHIC_DATA] | Pop Edit Tracking ( 2 ) Email …" at bounding box center [681, 818] width 1362 height 2298
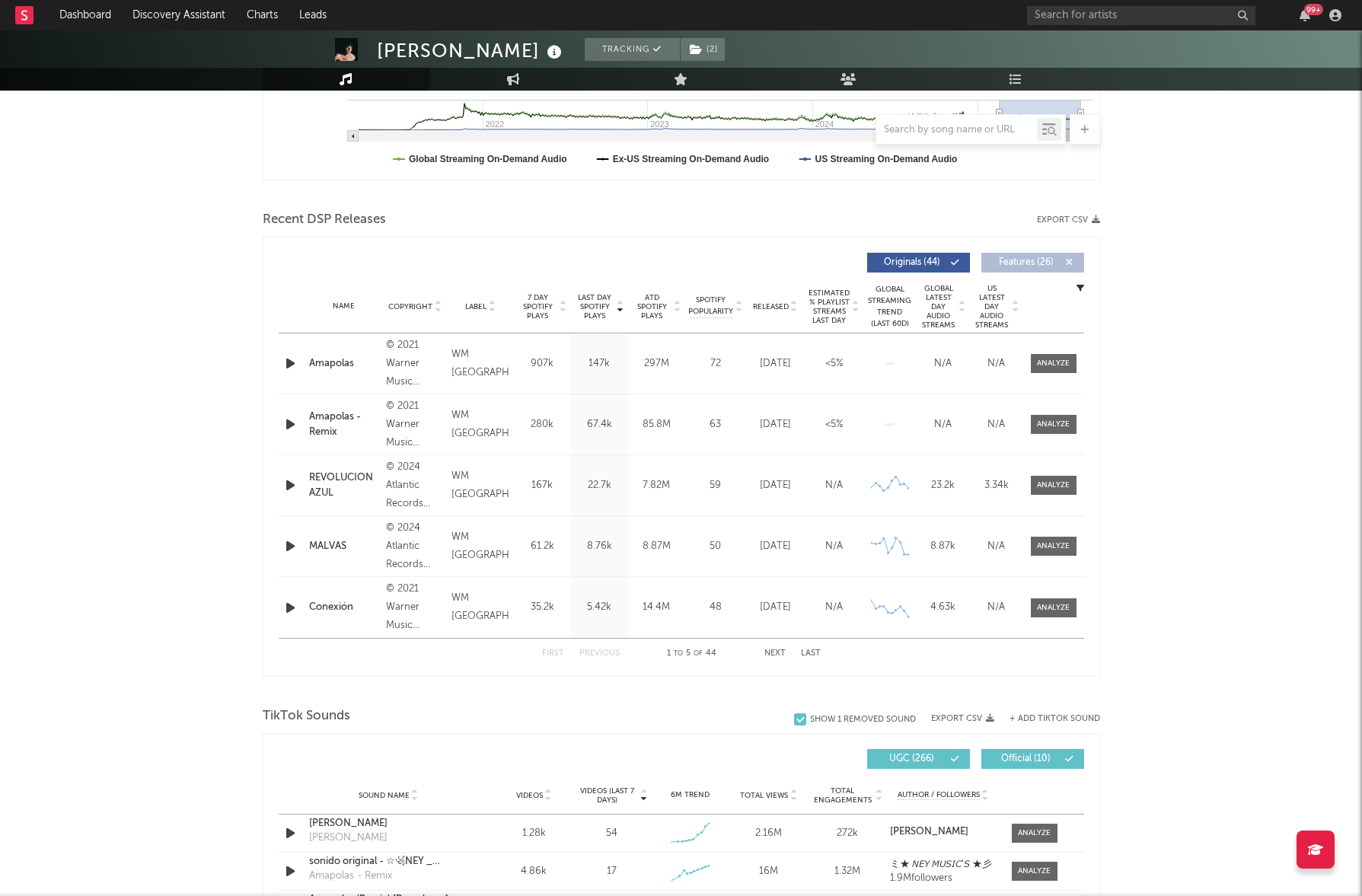
scroll to position [429, 0]
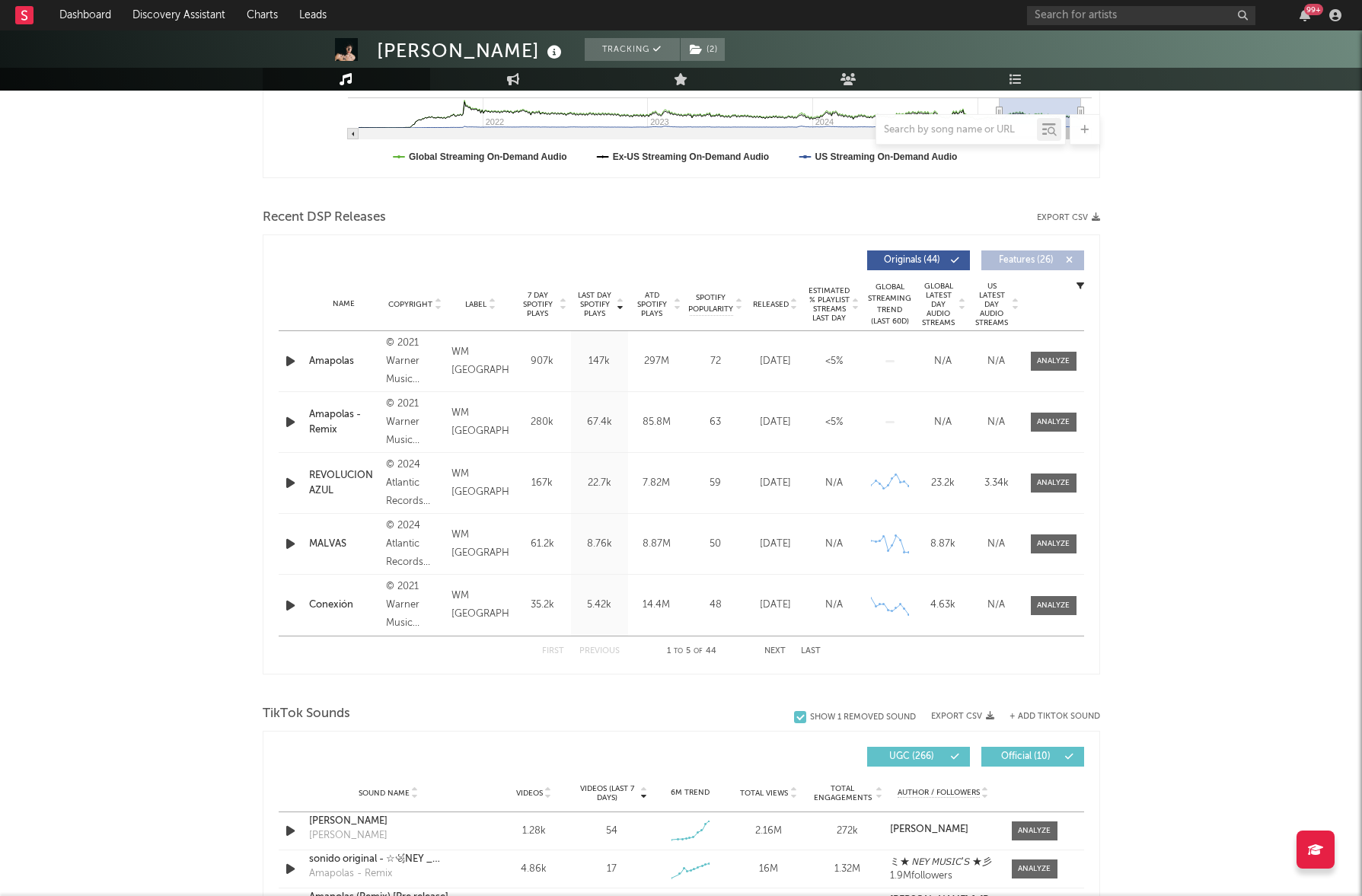
click at [775, 652] on button "Next" at bounding box center [775, 651] width 21 height 8
click at [1055, 223] on div "Recent DSP Releases Export CSV" at bounding box center [682, 218] width 838 height 26
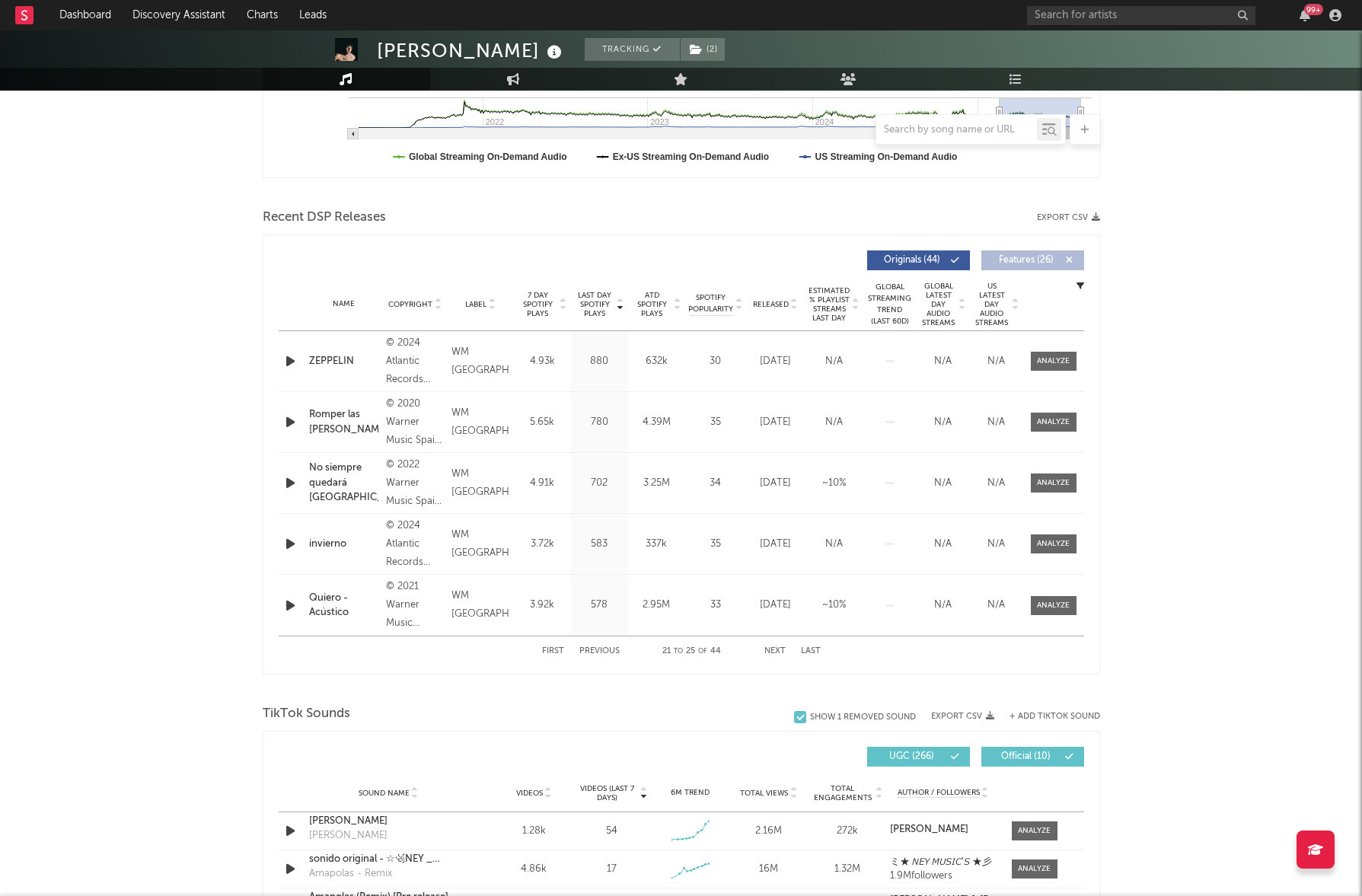
click at [1088, 217] on button "Export CSV" at bounding box center [1068, 217] width 63 height 9
